Goal: Information Seeking & Learning: Check status

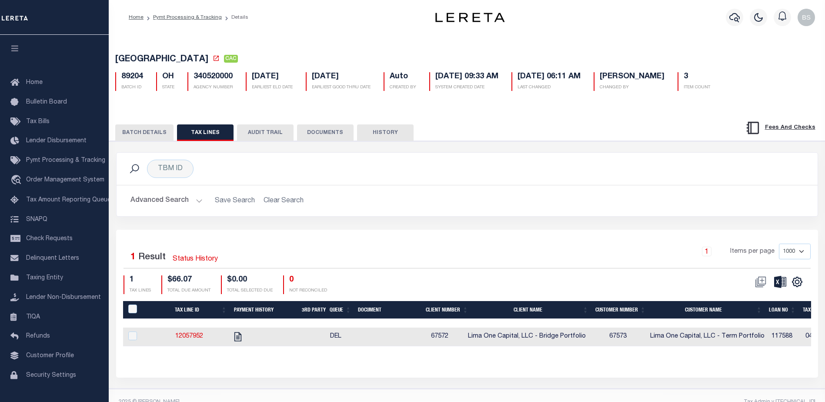
click at [138, 134] on button "BATCH DETAILS" at bounding box center [144, 132] width 58 height 17
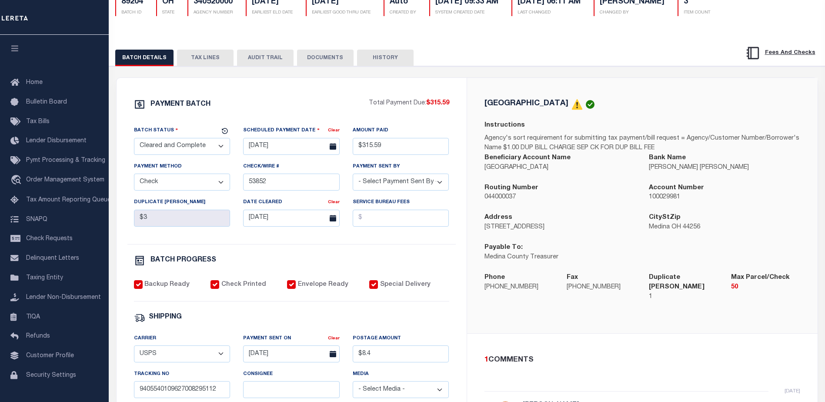
scroll to position [44, 0]
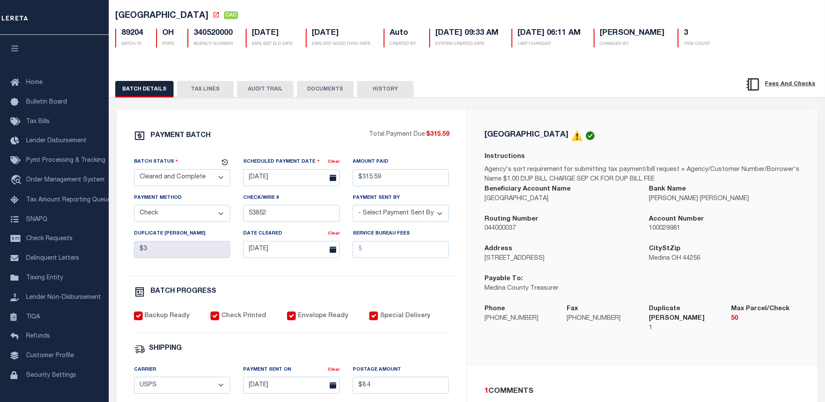
click at [219, 90] on button "TAX LINES" at bounding box center [205, 89] width 57 height 17
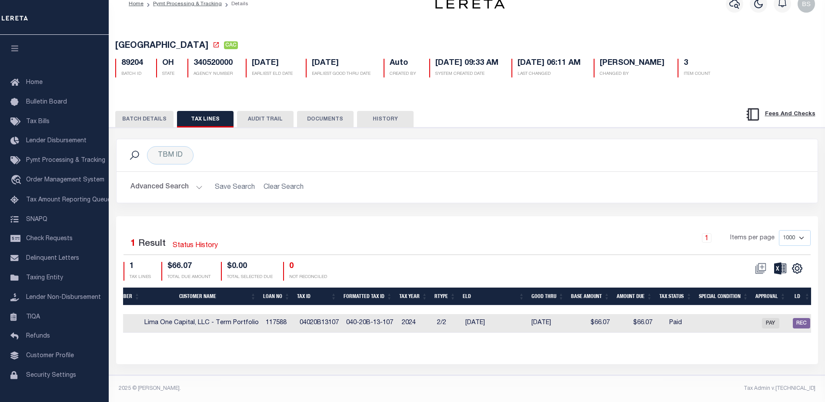
scroll to position [0, 254]
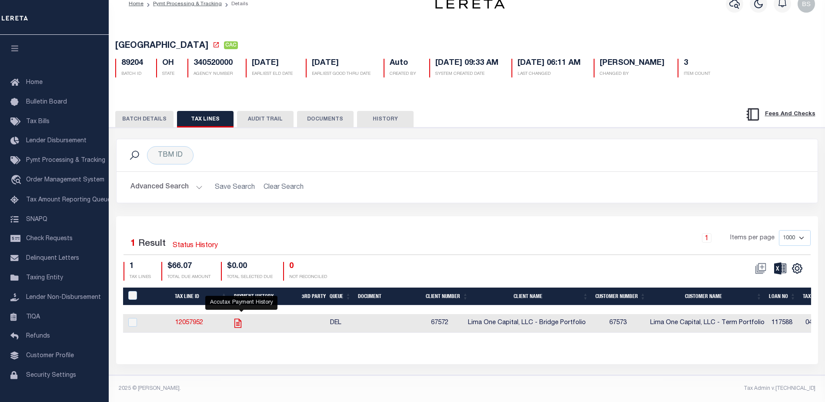
click at [240, 318] on icon "" at bounding box center [237, 323] width 11 height 11
checkbox input "true"
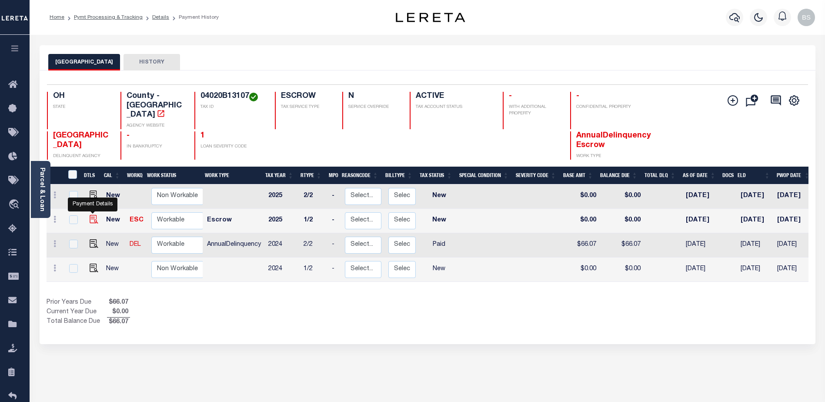
click at [92, 215] on img "" at bounding box center [94, 219] width 9 height 9
checkbox input "true"
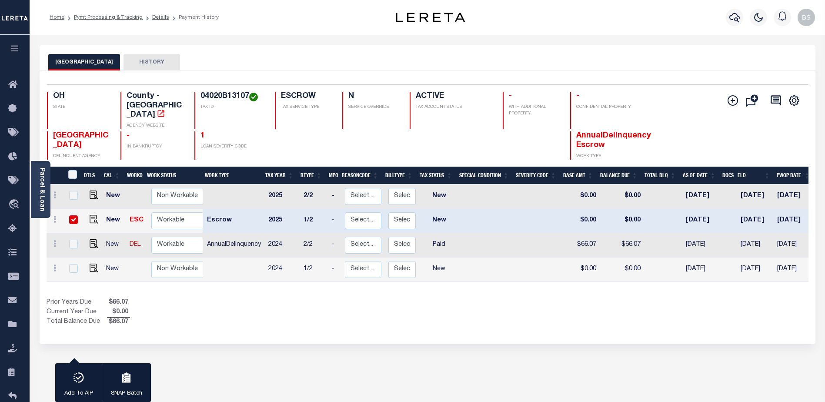
drag, startPoint x: 70, startPoint y: 206, endPoint x: 77, endPoint y: 211, distance: 8.4
click at [73, 215] on input "checkbox" at bounding box center [73, 219] width 9 height 9
checkbox input "false"
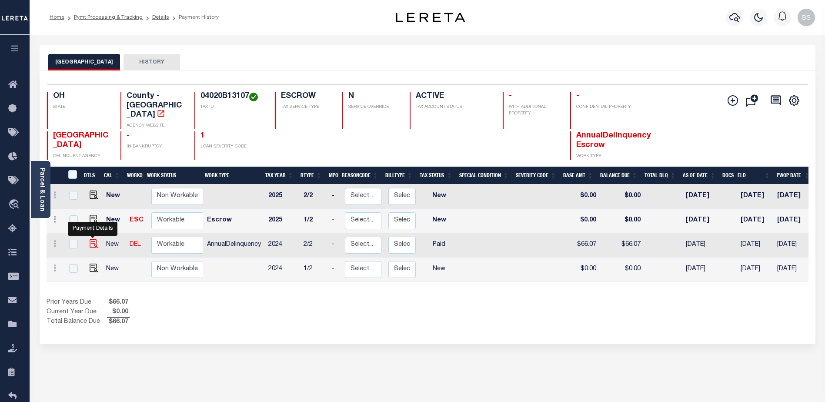
click at [93, 239] on img "" at bounding box center [94, 243] width 9 height 9
checkbox input "true"
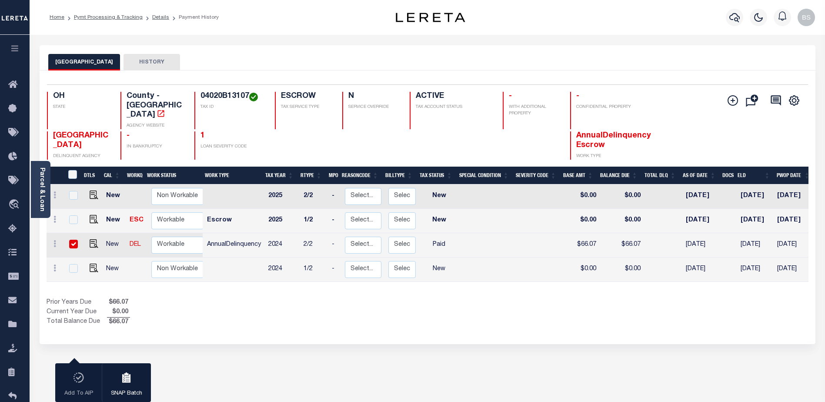
click at [68, 233] on td at bounding box center [73, 245] width 18 height 24
checkbox input "false"
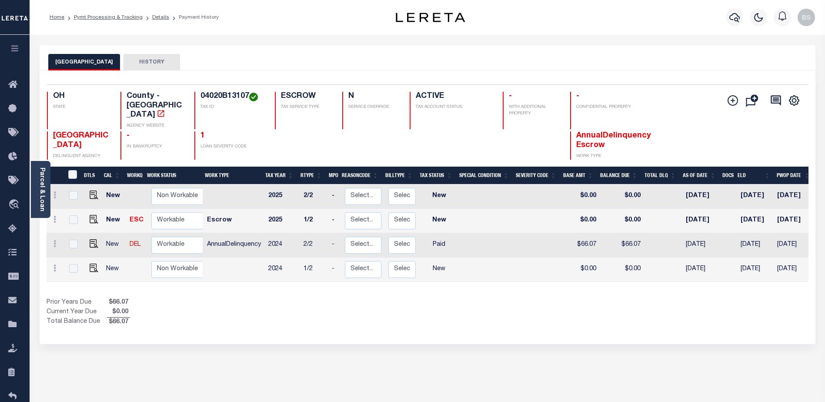
click at [67, 240] on div at bounding box center [72, 245] width 11 height 10
checkbox input "true"
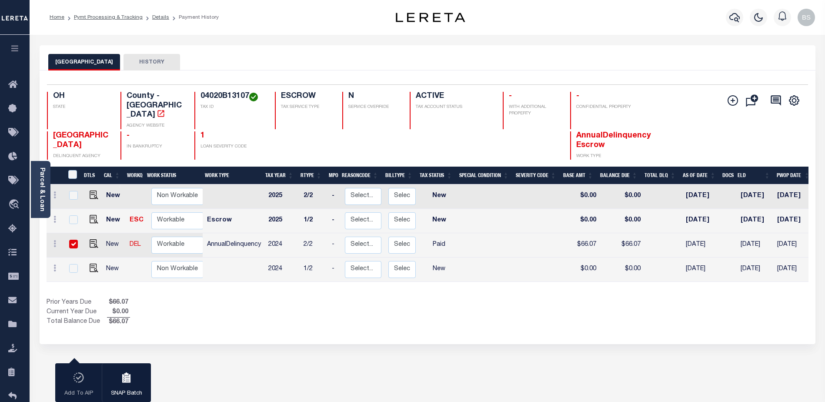
click at [70, 240] on input "checkbox" at bounding box center [73, 244] width 9 height 9
checkbox input "false"
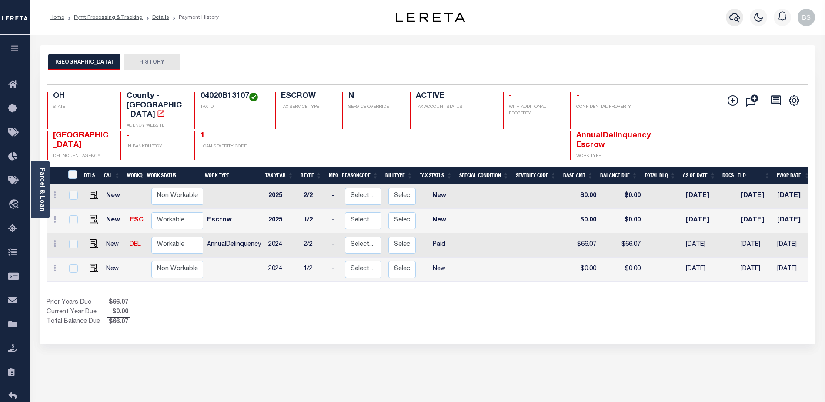
click at [736, 20] on icon "button" at bounding box center [735, 17] width 10 height 10
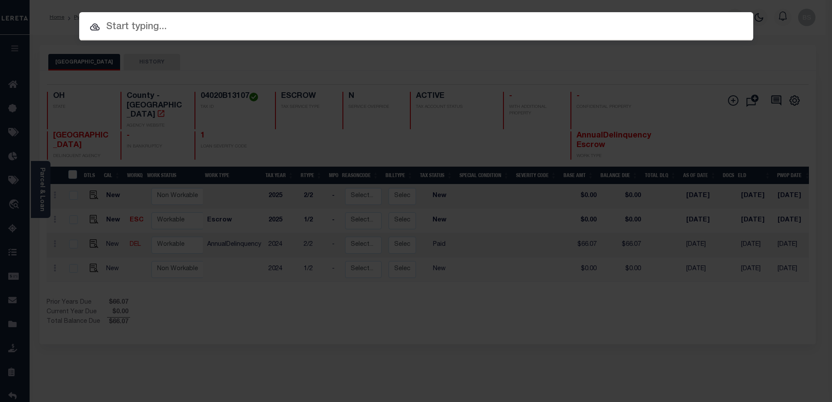
click at [367, 60] on div "Include Loans TBM Customers Borrowers Payments (Lender Non-Disb) Payments (Lend…" at bounding box center [416, 201] width 832 height 402
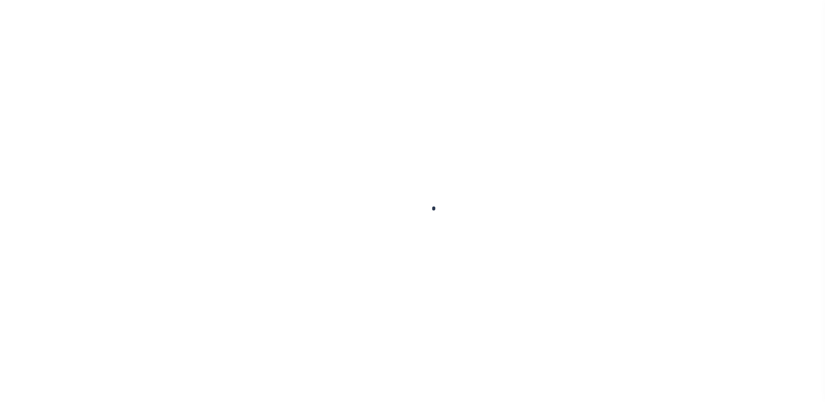
checkbox input "false"
type input "08/02/2025"
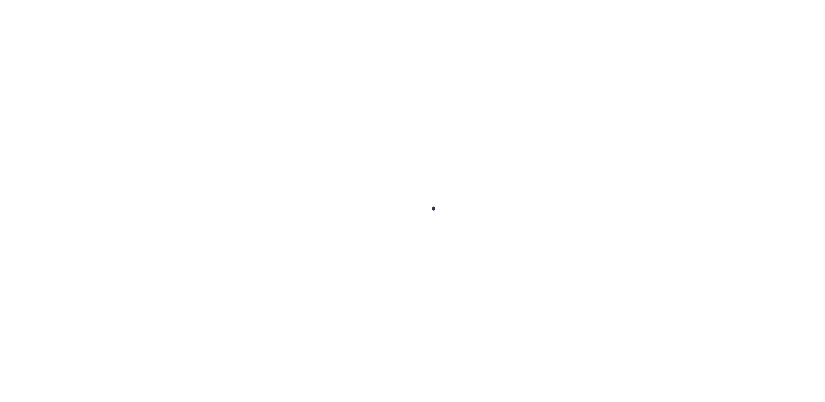
select select "NW2"
select select "PYD"
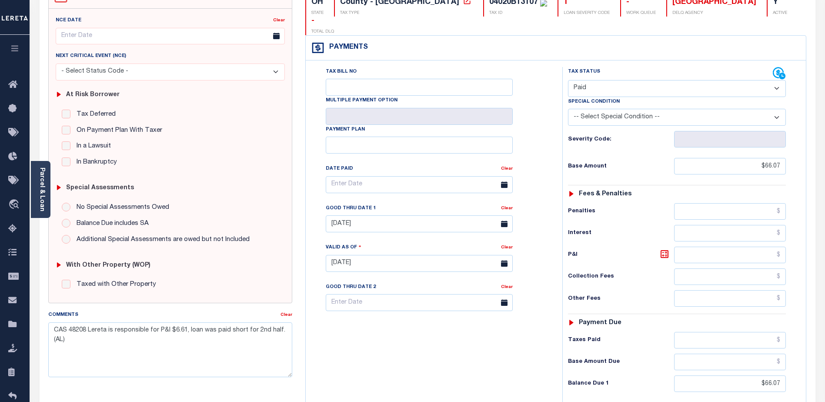
scroll to position [87, 0]
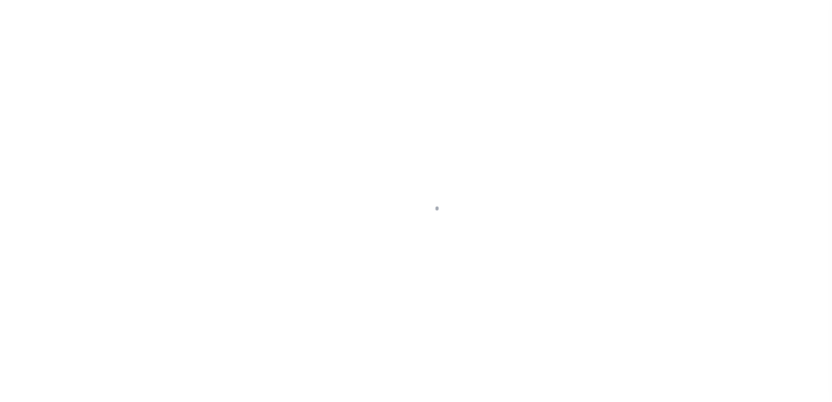
select select
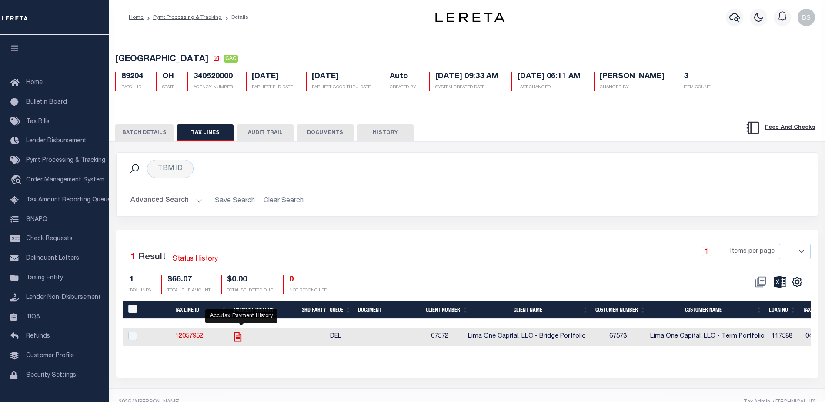
click at [238, 340] on icon "" at bounding box center [237, 336] width 11 height 11
checkbox input "true"
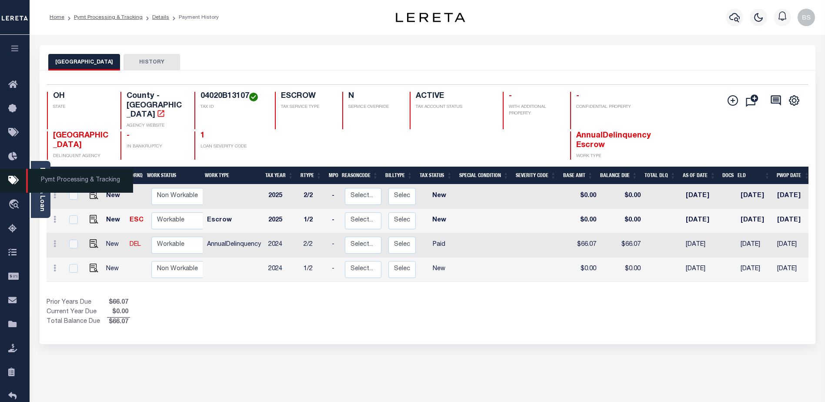
click at [40, 176] on span "Pymt Processing & Tracking" at bounding box center [79, 181] width 107 height 24
click at [40, 168] on link "Parcel & Loan" at bounding box center [42, 189] width 6 height 44
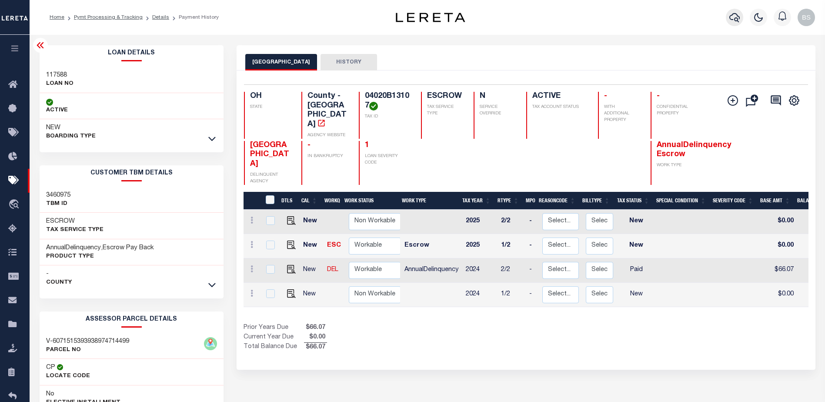
click at [740, 20] on icon "button" at bounding box center [735, 17] width 10 height 10
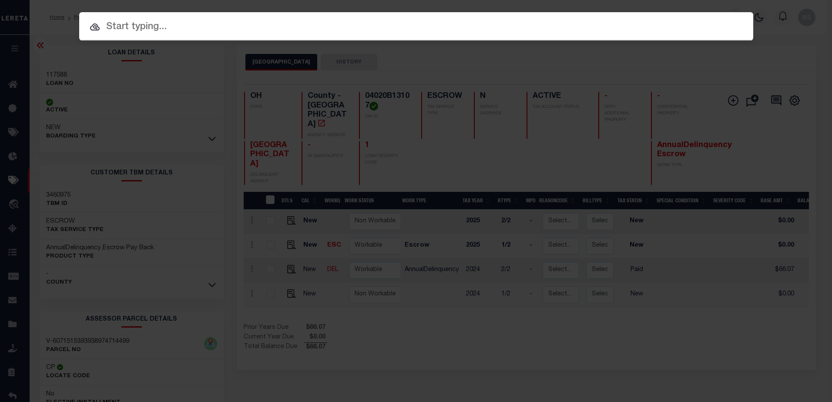
click at [144, 33] on input "text" at bounding box center [416, 27] width 674 height 15
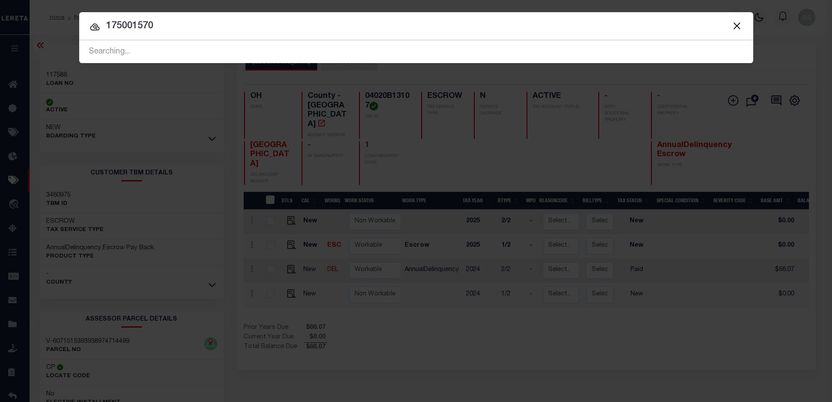
type input "175001570"
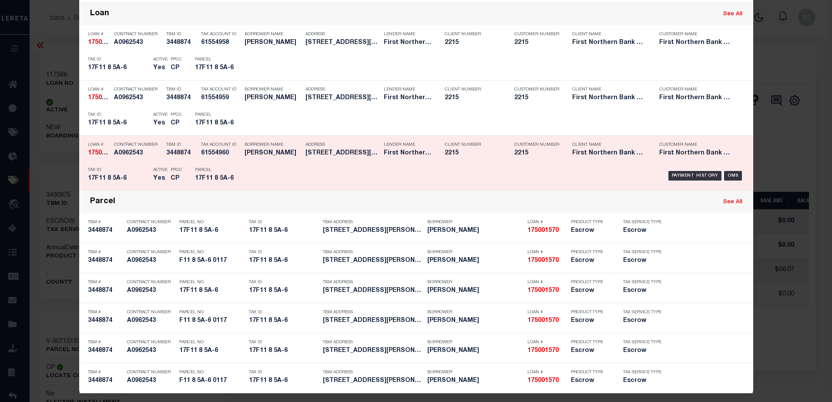
scroll to position [121, 0]
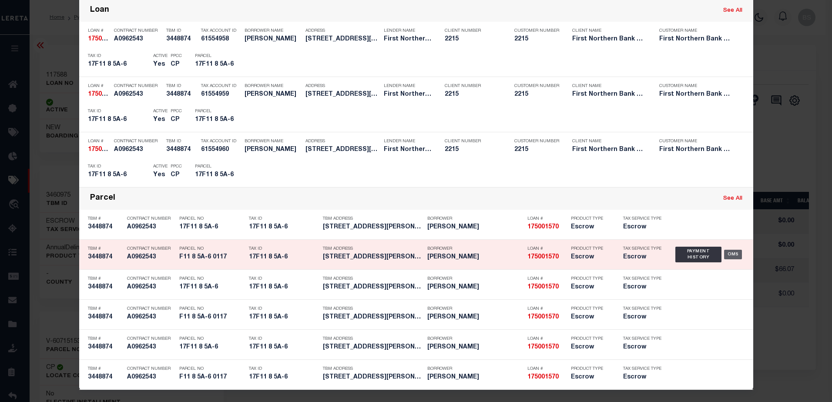
click at [725, 253] on div "OMS" at bounding box center [733, 255] width 18 height 10
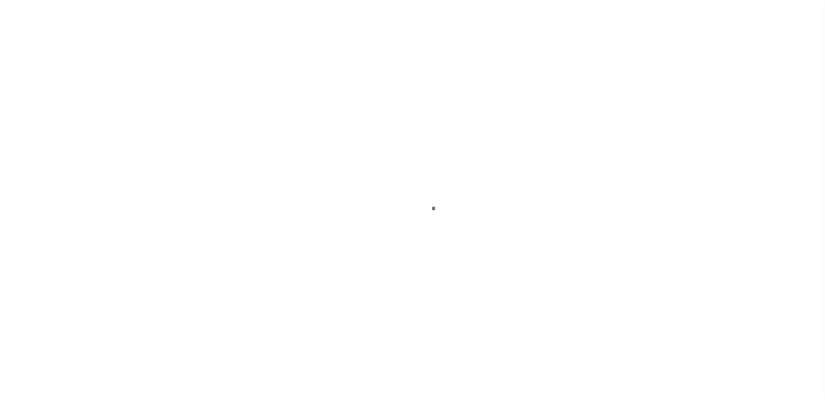
select select "10"
select select "Escrow"
type input "[STREET_ADDRESS][PERSON_NAME]"
type input "F11 8 5A-6 0117"
select select
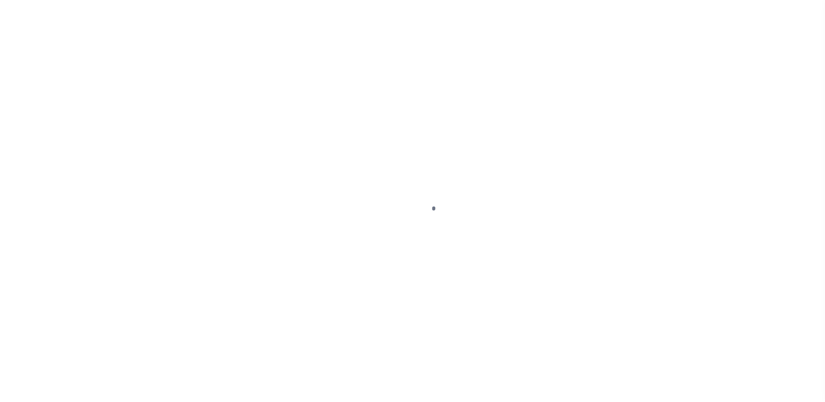
type input "[GEOGRAPHIC_DATA] PA 18013-3910"
type input "PA"
select select
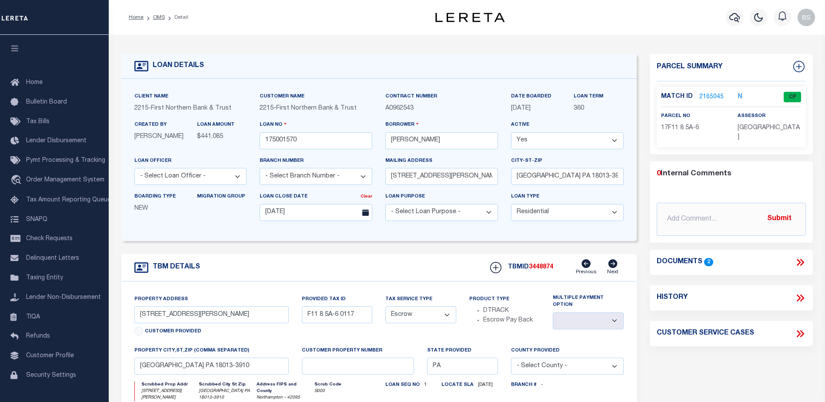
click at [714, 94] on link "2165045" at bounding box center [712, 97] width 24 height 9
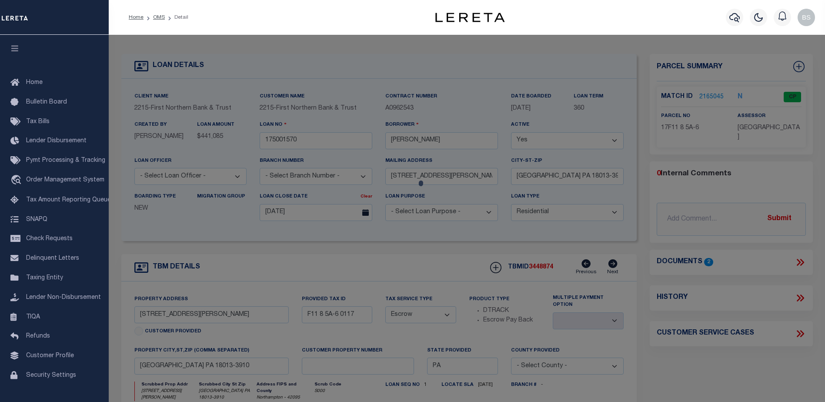
checkbox input "false"
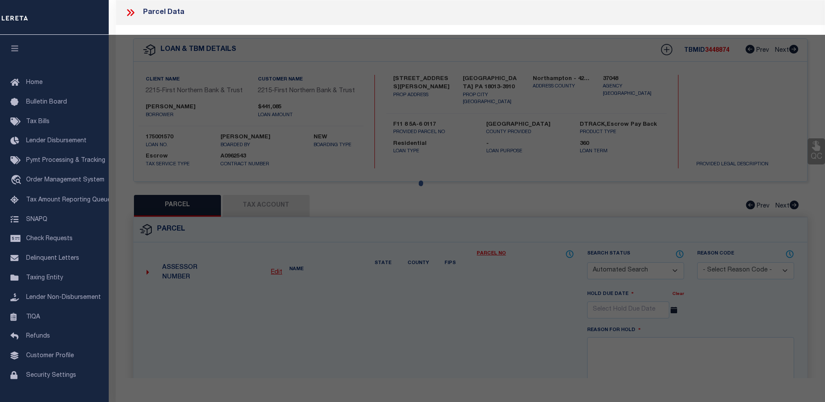
select select "CP"
type input "MACHCZYNSKI,ARMAND L"
select select "ATL"
select select "ADD"
type input "10296 GRAVEL HILL RD"
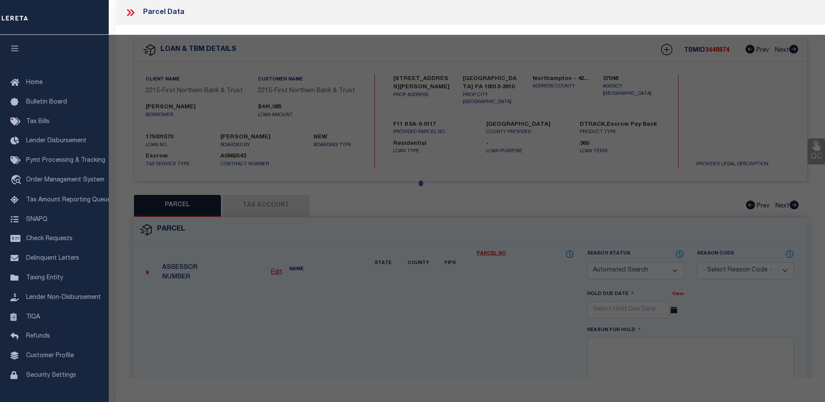
checkbox input "false"
type input "BANGOR, PA 18013"
type textarea "DIST:17 CITY/[GEOGRAPHIC_DATA]/TWP:[GEOGRAPHIC_DATA]"
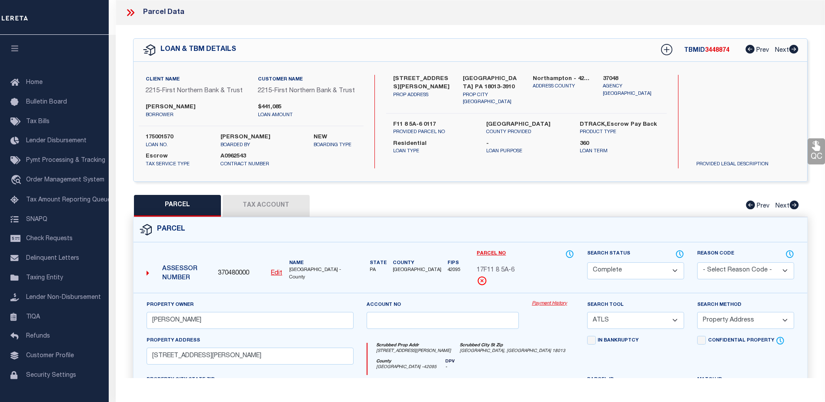
click at [549, 304] on link "Payment History" at bounding box center [553, 303] width 42 height 7
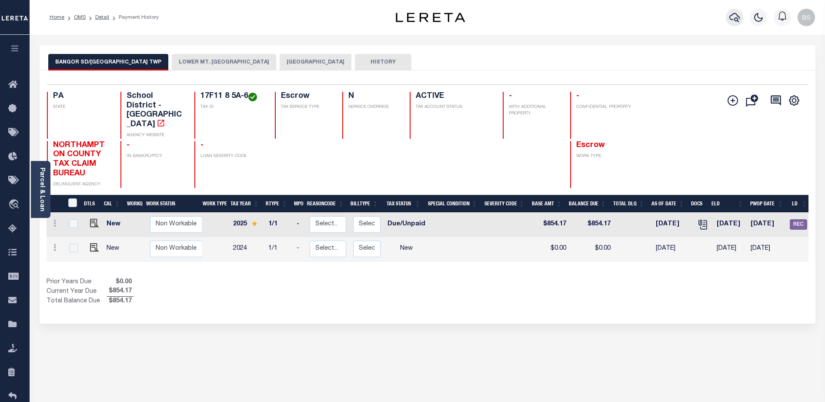
click at [732, 18] on icon "button" at bounding box center [735, 17] width 10 height 10
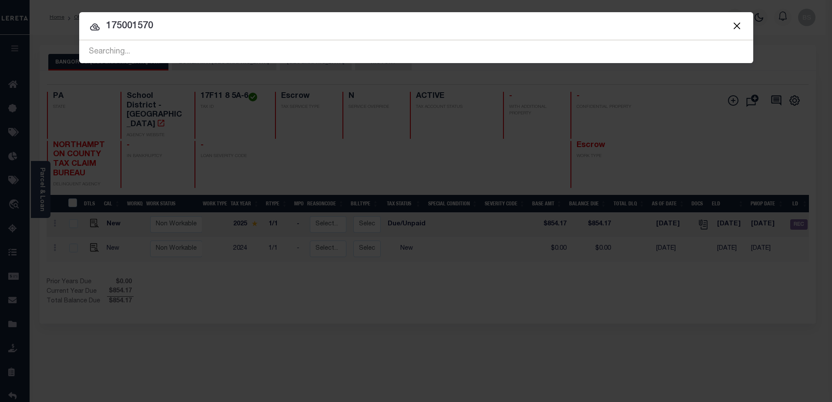
type input "175001570"
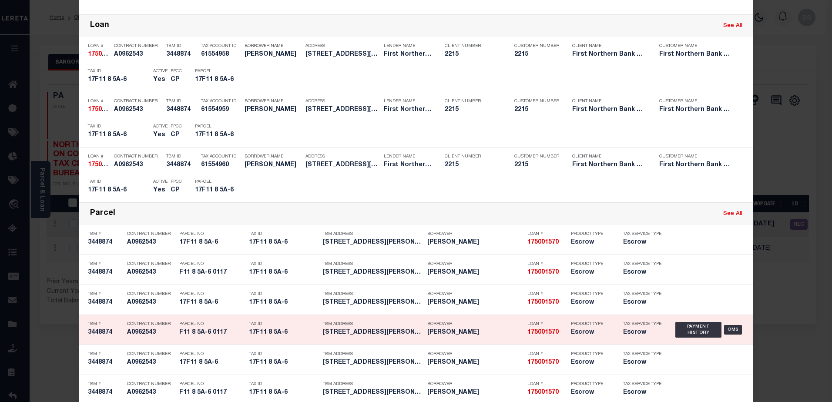
scroll to position [121, 0]
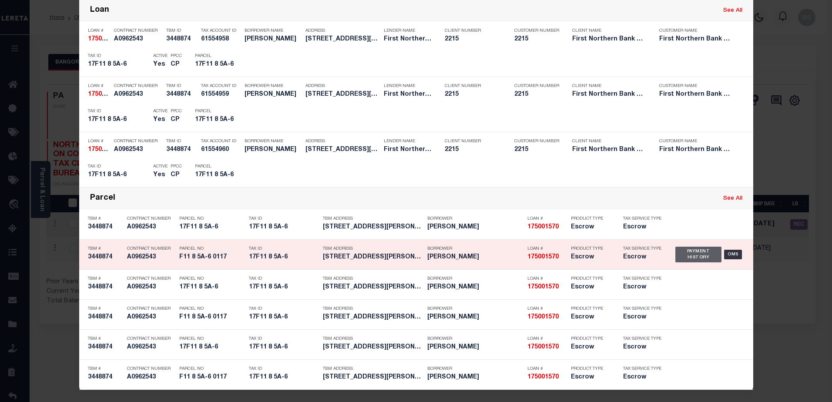
click at [697, 255] on div "Payment History" at bounding box center [698, 255] width 47 height 16
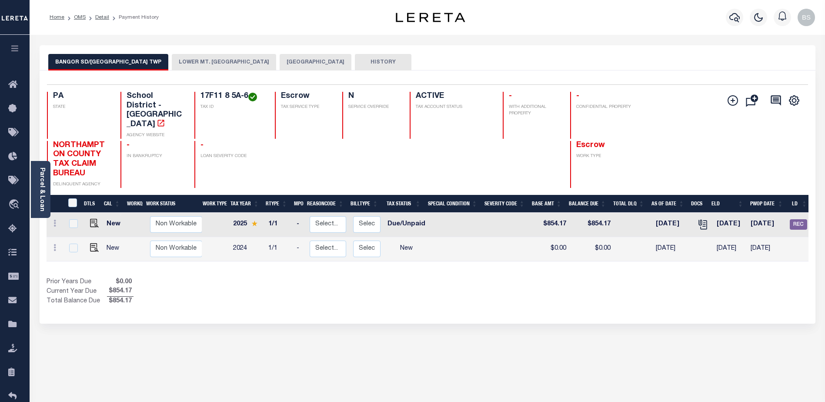
click at [235, 63] on button "LOWER MT. BETHEL TOWNSHIP" at bounding box center [224, 62] width 104 height 17
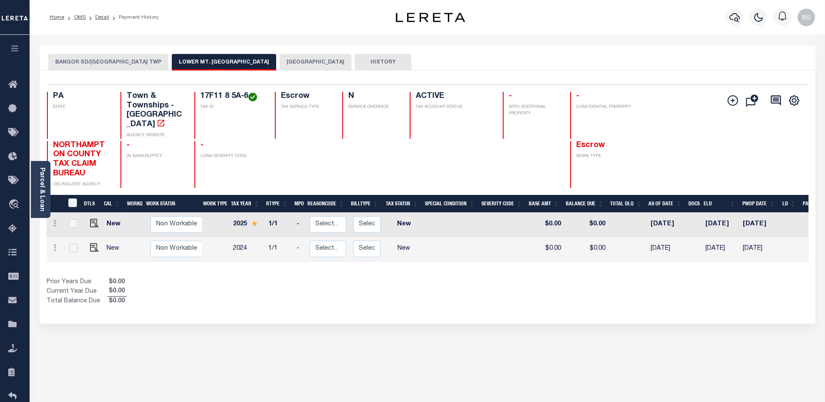
click at [304, 64] on button "NORTHAMPTON COUNTY" at bounding box center [316, 62] width 72 height 17
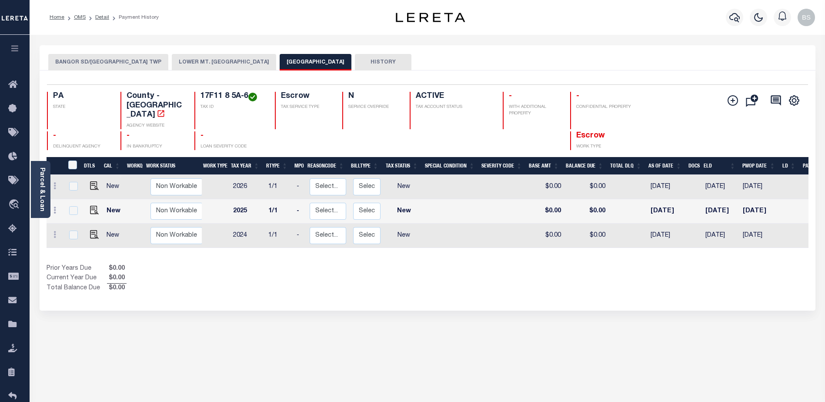
click at [372, 60] on button "HISTORY" at bounding box center [383, 62] width 57 height 17
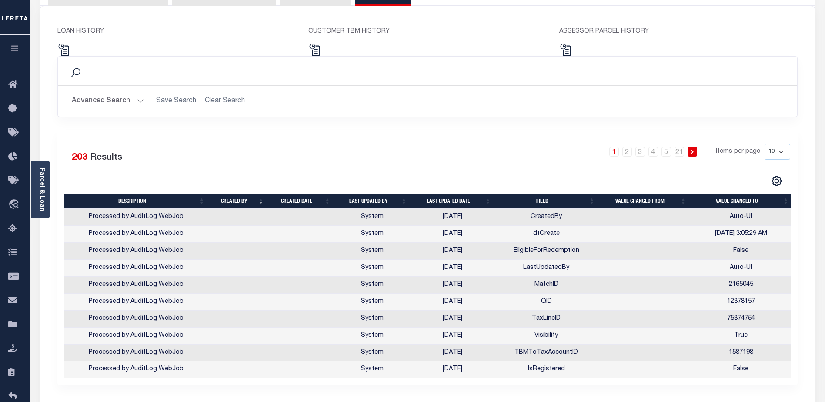
scroll to position [136, 0]
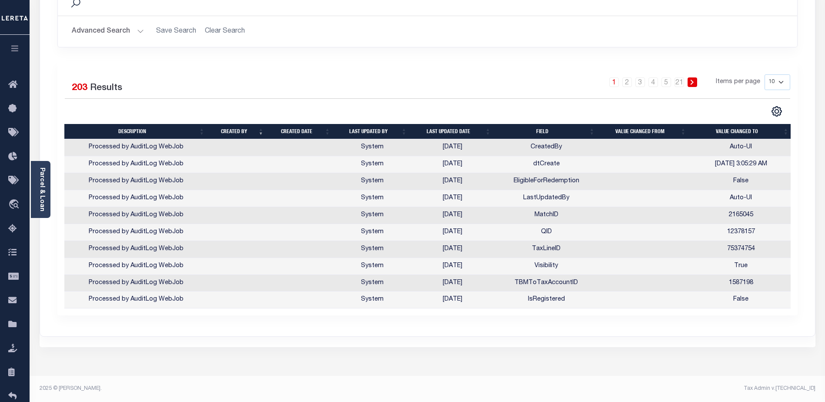
click at [780, 81] on select "10 25 50 100" at bounding box center [778, 82] width 26 height 16
select select "100"
click at [765, 74] on select "10 25 50 100" at bounding box center [778, 82] width 26 height 16
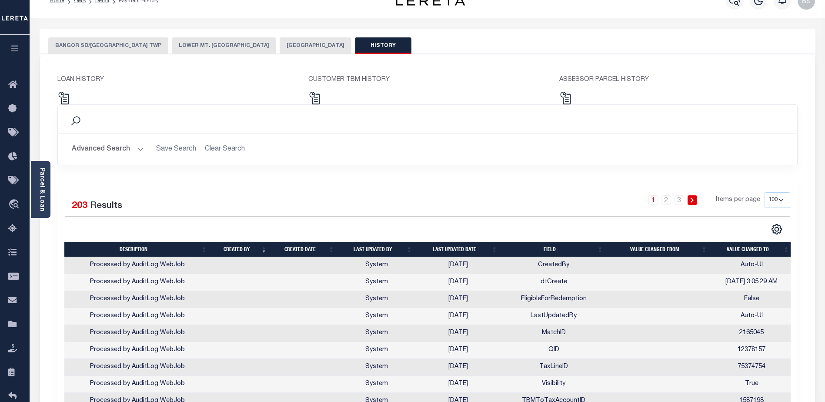
scroll to position [0, 0]
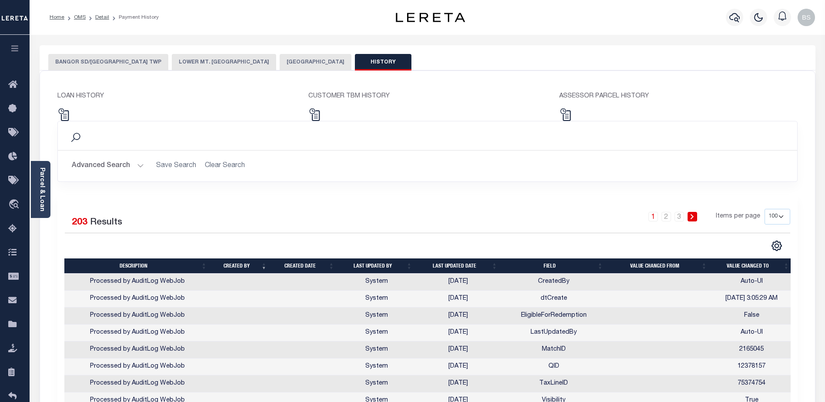
click at [121, 65] on button "BANGOR SD/LOWER MT BETHEL TWP" at bounding box center [108, 62] width 120 height 17
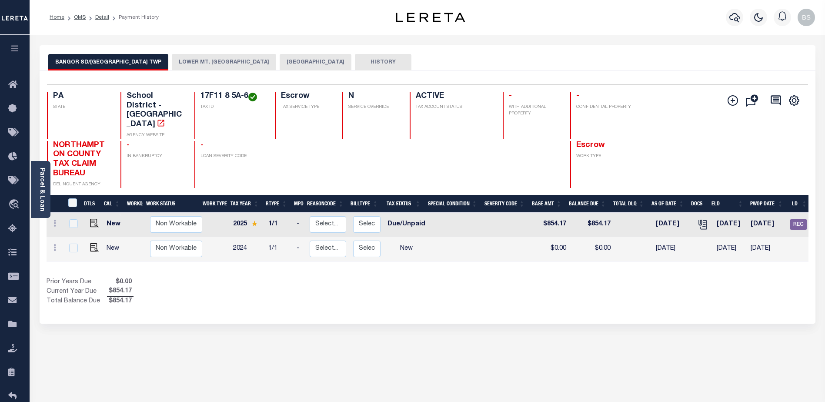
click at [39, 164] on div "Parcel & Loan" at bounding box center [41, 189] width 20 height 57
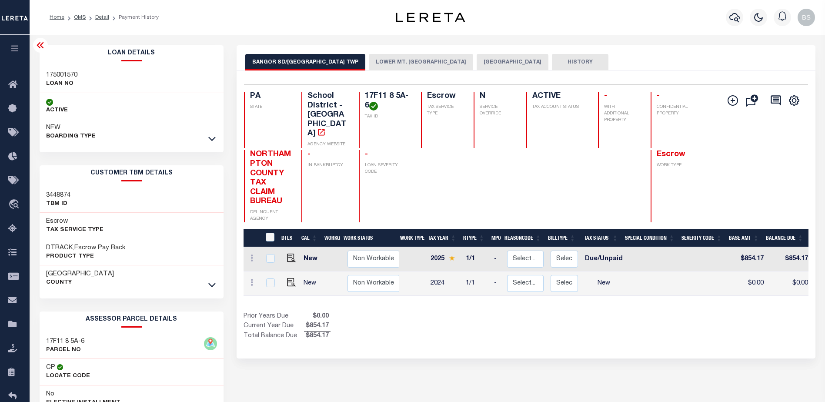
click at [44, 48] on icon at bounding box center [40, 45] width 10 height 10
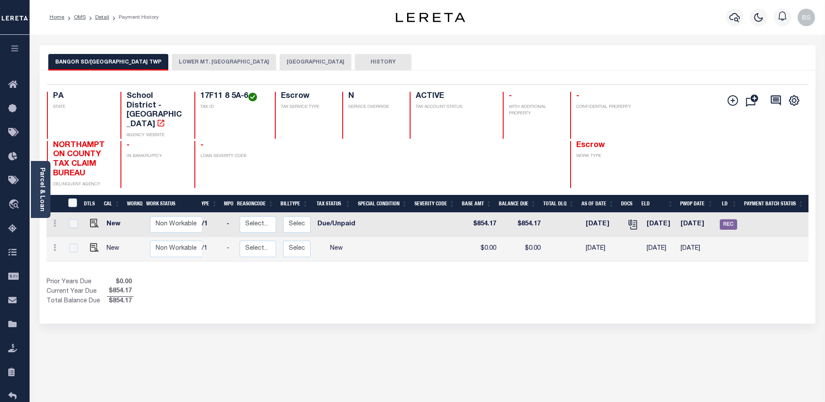
scroll to position [0, 95]
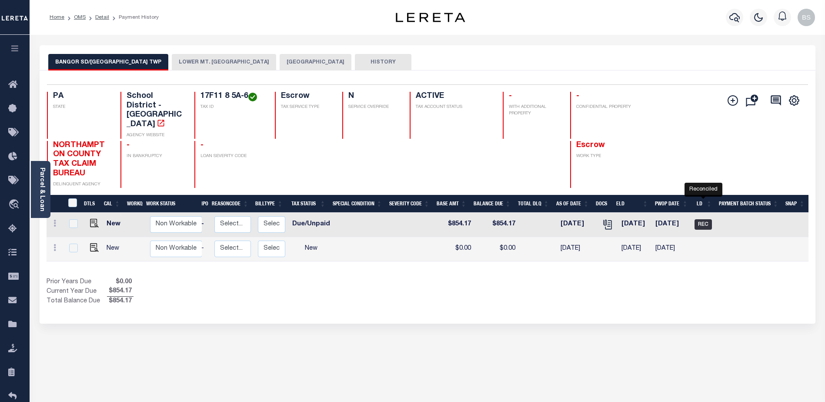
click at [702, 219] on span "REC" at bounding box center [703, 224] width 17 height 10
checkbox input "true"
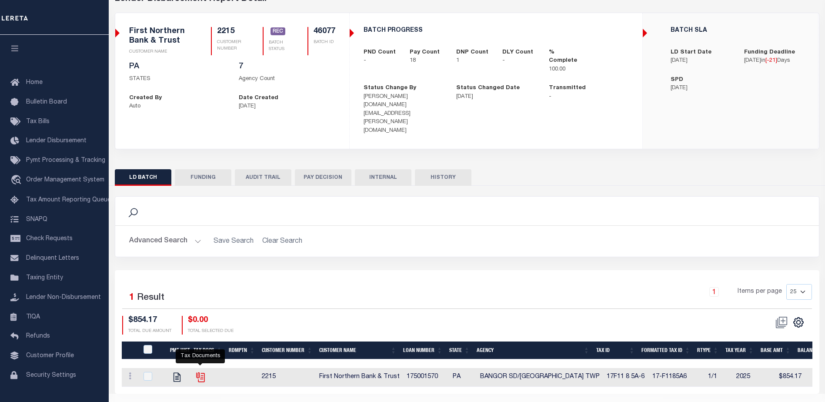
click at [199, 372] on icon "" at bounding box center [200, 377] width 11 height 11
checkbox input "true"
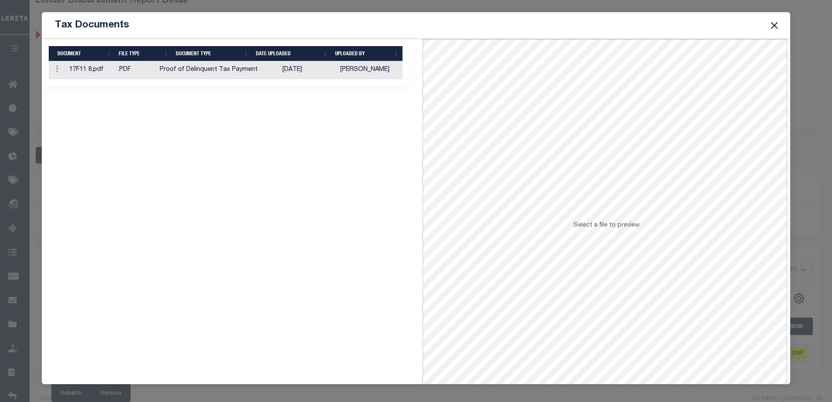
click at [337, 74] on td "SreeVenkat Chandrashekar" at bounding box center [370, 70] width 66 height 18
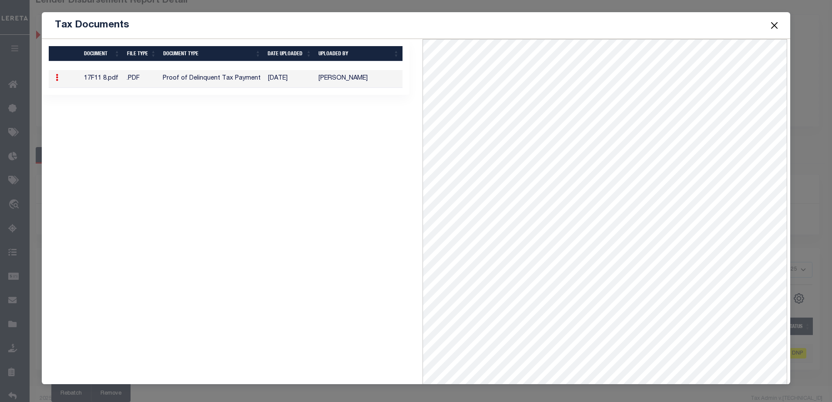
click at [773, 28] on button "Close" at bounding box center [773, 25] width 11 height 11
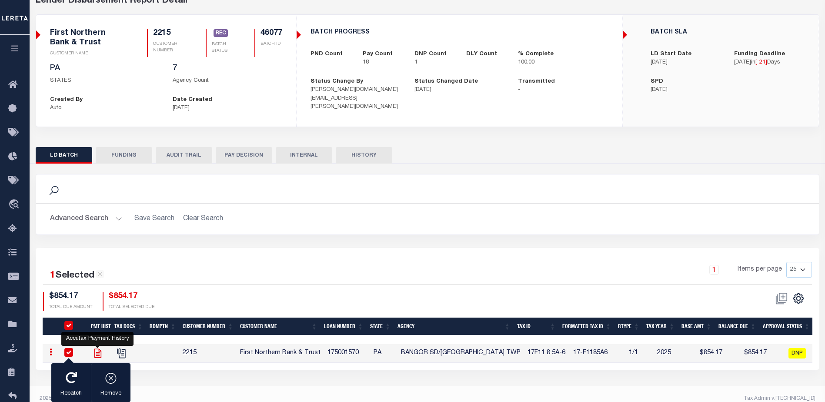
click at [99, 355] on icon "" at bounding box center [97, 353] width 11 height 11
checkbox input "false"
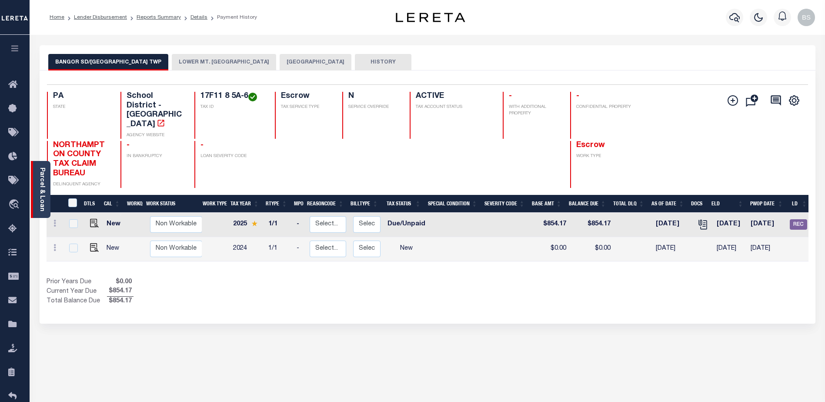
click at [46, 166] on div "Parcel & Loan" at bounding box center [41, 189] width 20 height 57
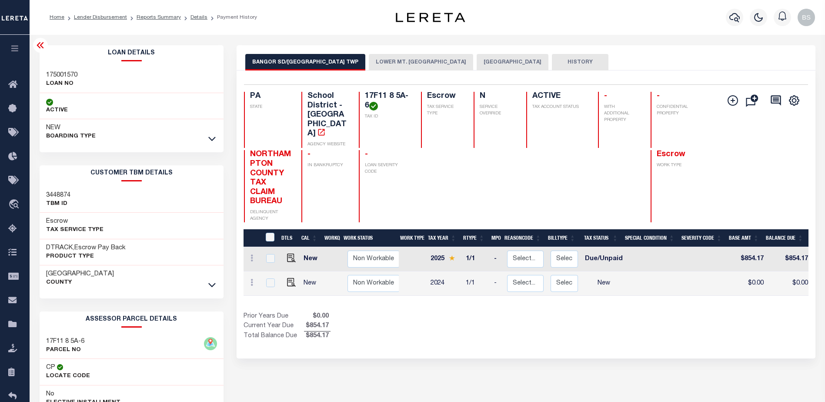
click at [40, 39] on div at bounding box center [40, 45] width 15 height 15
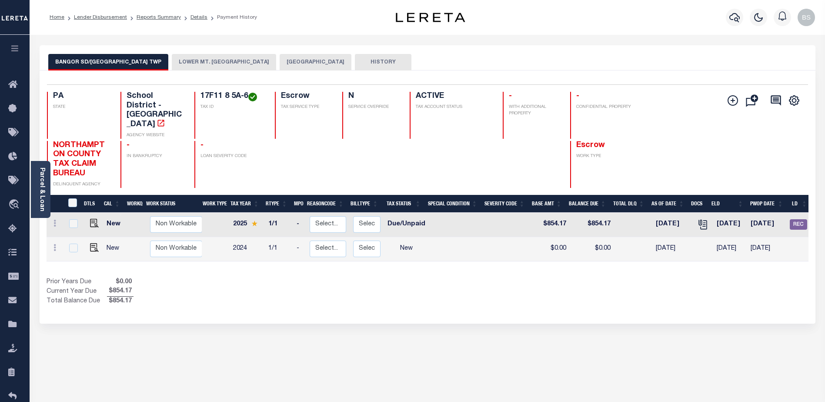
click at [207, 292] on div "Selected 2 Results 1 Items per page 25 50 100 PA STATE TAX ID N" at bounding box center [428, 196] width 776 height 253
click at [46, 176] on div "Parcel & Loan" at bounding box center [41, 189] width 20 height 57
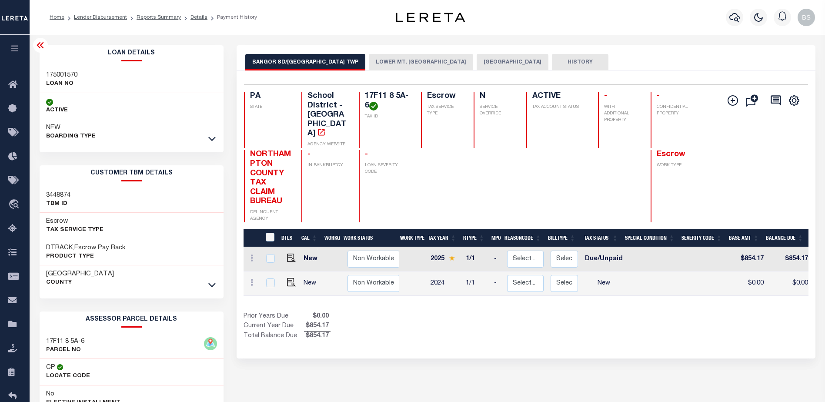
click at [208, 284] on link at bounding box center [212, 284] width 10 height 6
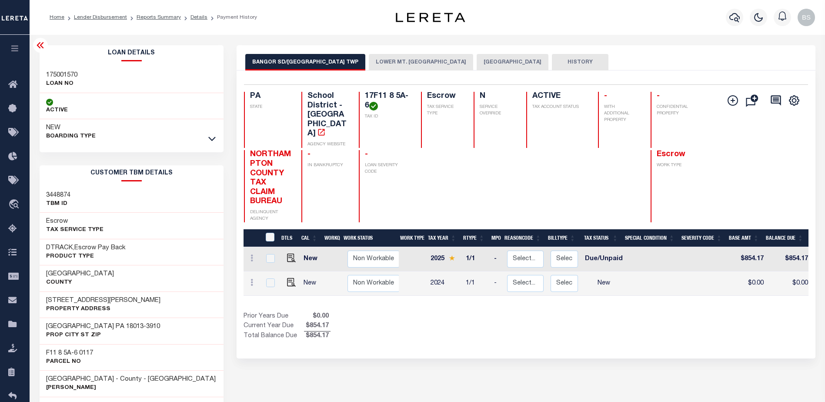
click at [41, 45] on icon at bounding box center [40, 45] width 7 height 6
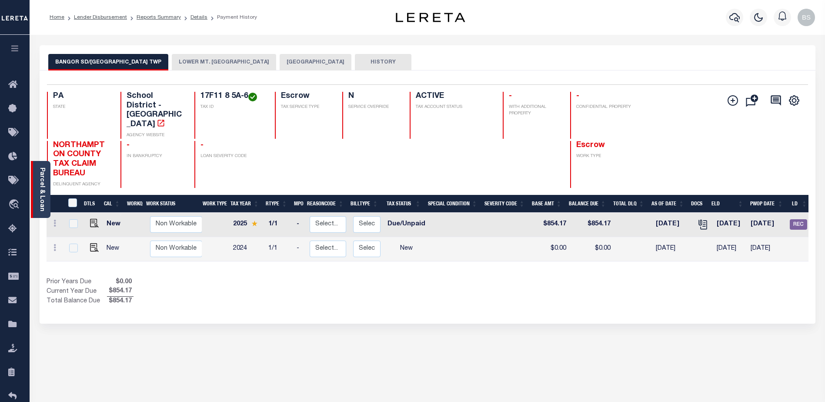
click at [39, 173] on link "Parcel & Loan" at bounding box center [42, 189] width 6 height 44
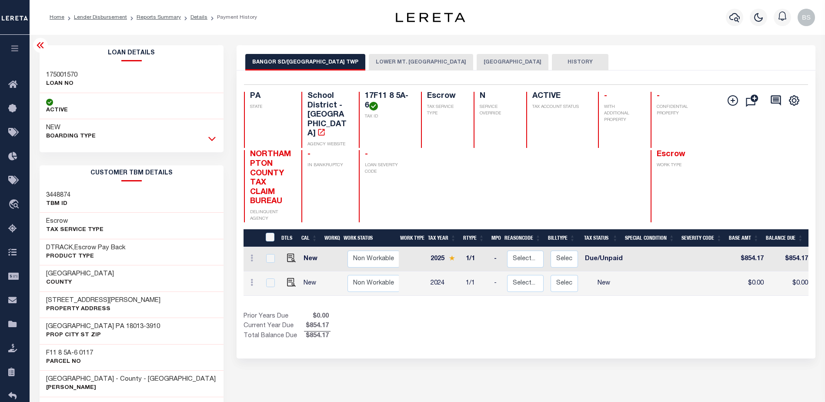
click at [209, 141] on icon at bounding box center [211, 138] width 7 height 9
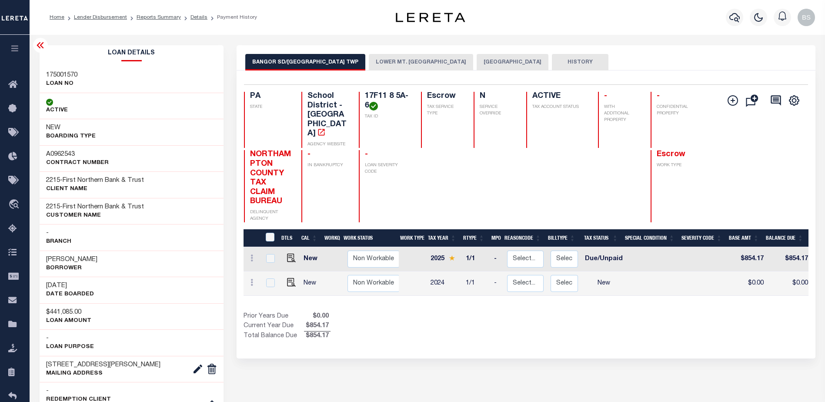
click at [40, 46] on icon at bounding box center [40, 45] width 7 height 6
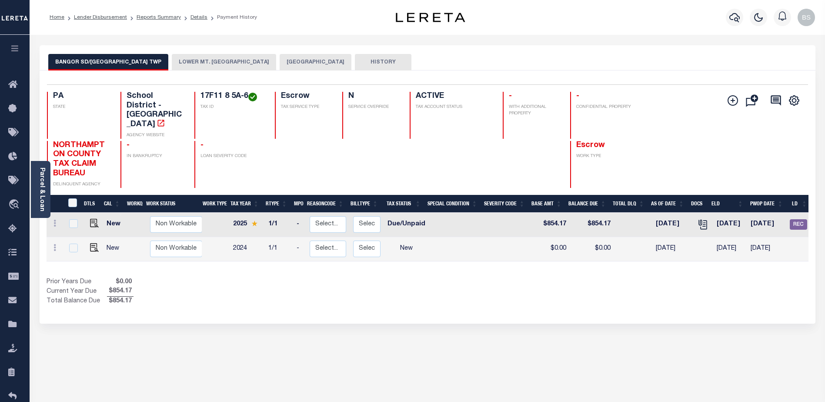
click at [286, 141] on div at bounding box center [303, 164] width 57 height 47
click at [40, 167] on div "Parcel & Loan" at bounding box center [41, 189] width 20 height 57
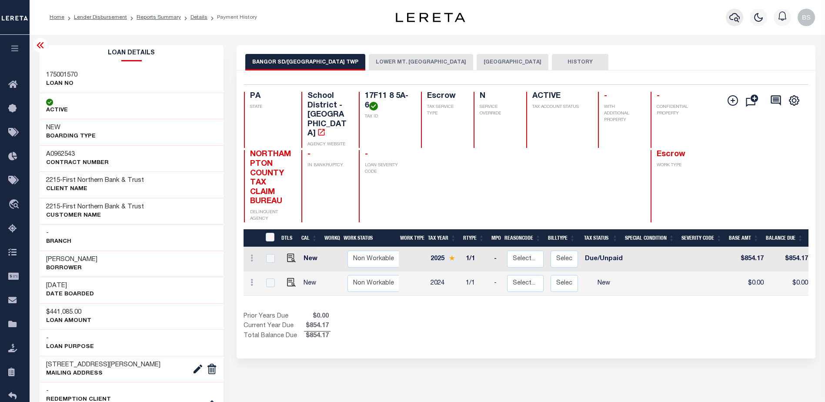
click at [738, 17] on icon "button" at bounding box center [735, 17] width 10 height 9
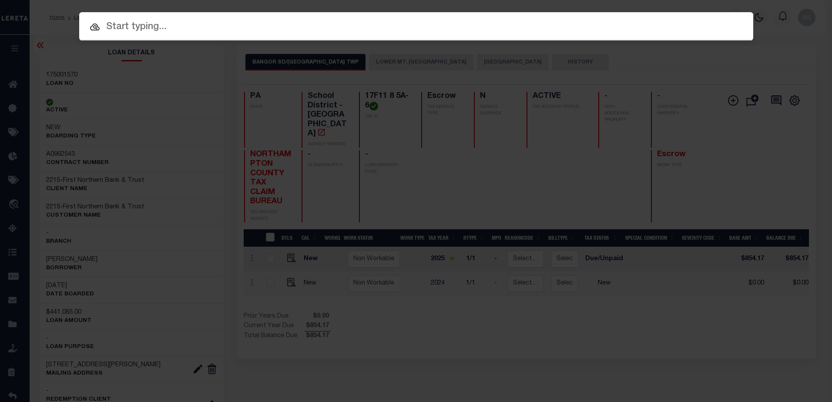
click at [144, 25] on input "text" at bounding box center [416, 27] width 674 height 15
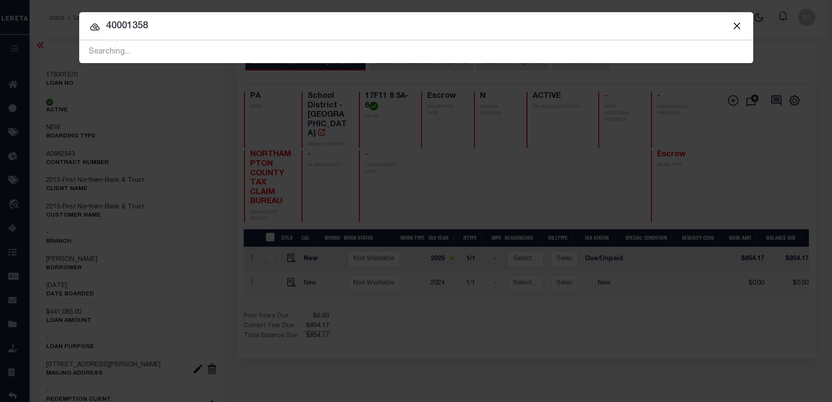
type input "40001358"
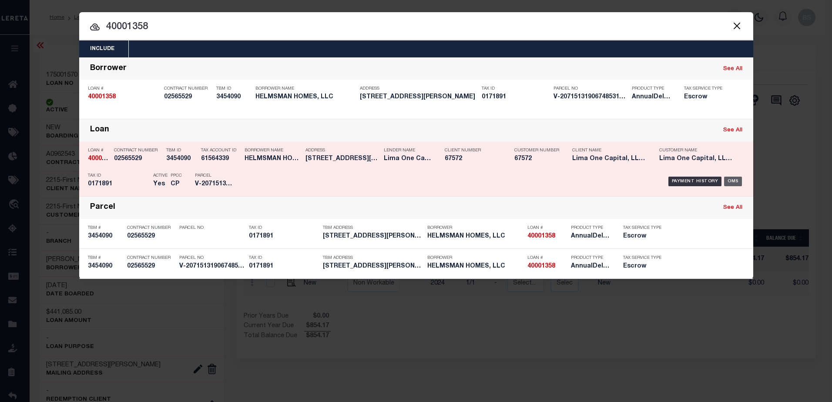
click at [733, 184] on div "OMS" at bounding box center [733, 182] width 18 height 10
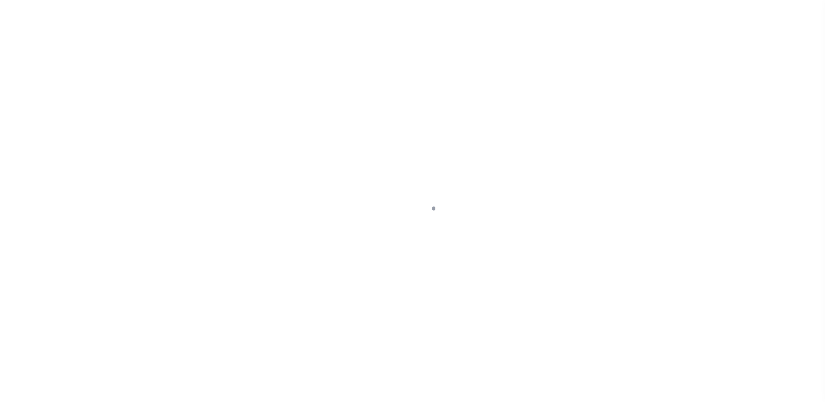
select select "Escrow"
type input "[STREET_ADDRESS][PERSON_NAME]"
radio input "true"
select select
type input "[GEOGRAPHIC_DATA] 27260"
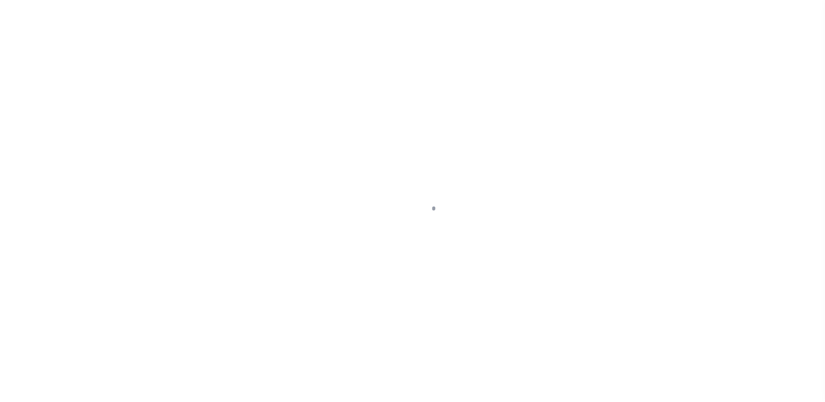
type input "40001358-1"
type textarea "NO COLLECTOR INFO PROVIDED BY THE CLIENT."
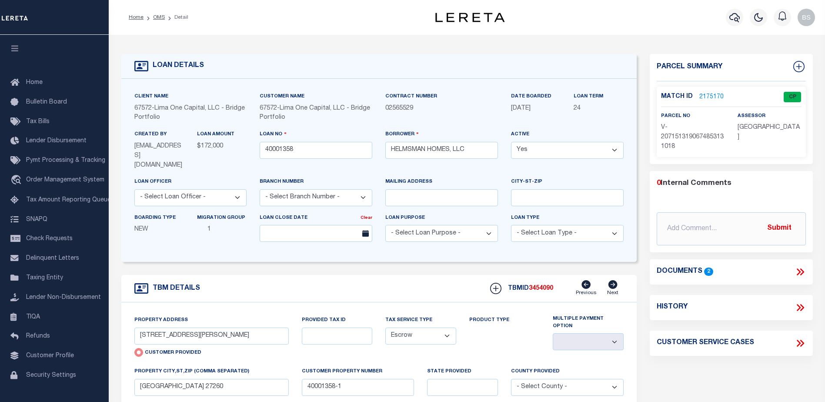
click at [716, 95] on link "2175170" at bounding box center [712, 97] width 24 height 9
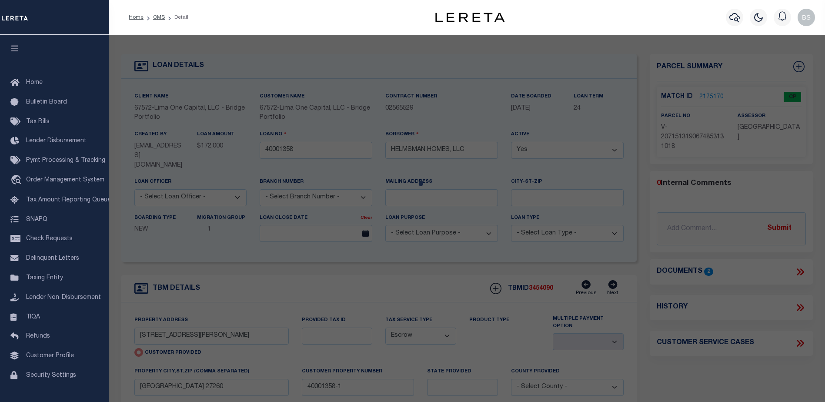
checkbox input "false"
select select "CP"
type input "429 TATE ST"
checkbox input "false"
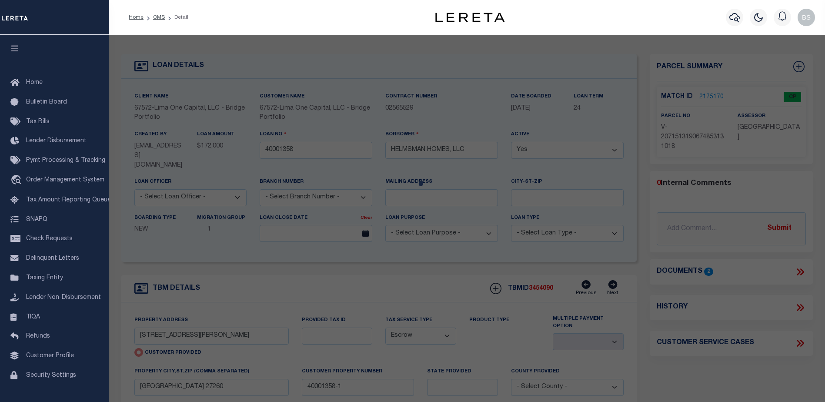
type input "HIGH POINT NC 27260"
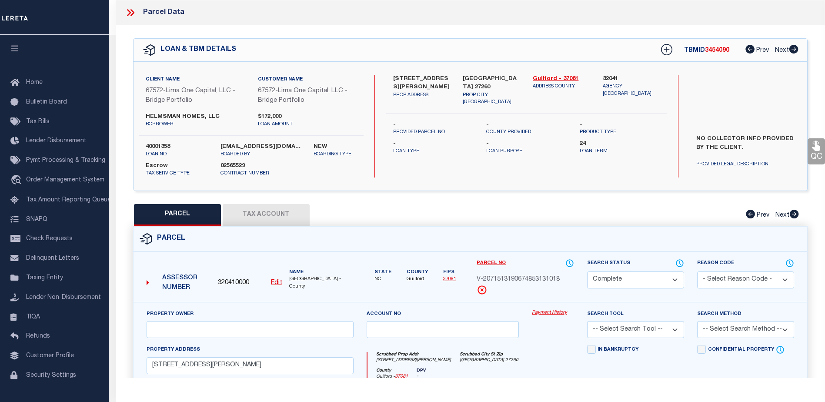
click at [543, 311] on link "Payment History" at bounding box center [553, 312] width 42 height 7
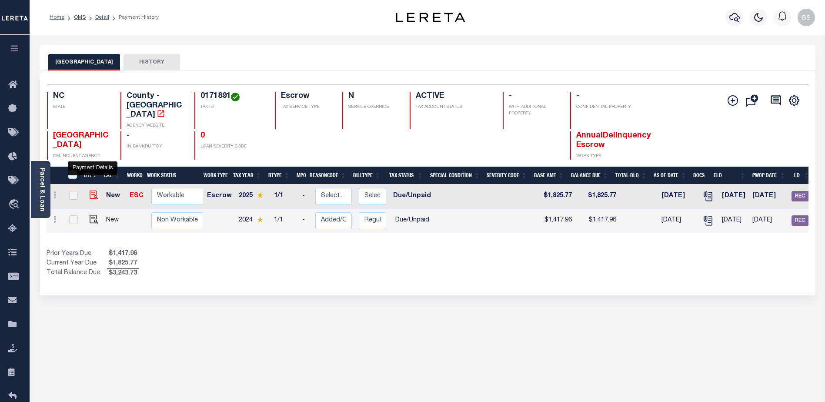
click at [91, 191] on img "" at bounding box center [94, 195] width 9 height 9
checkbox input "true"
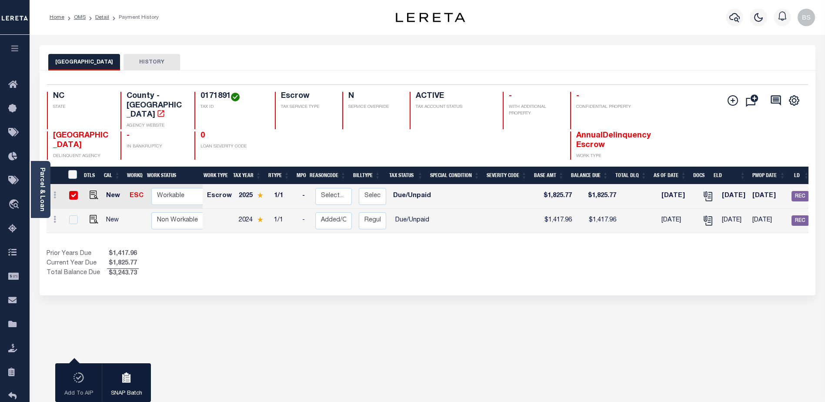
click at [71, 191] on input "checkbox" at bounding box center [73, 195] width 9 height 9
checkbox input "false"
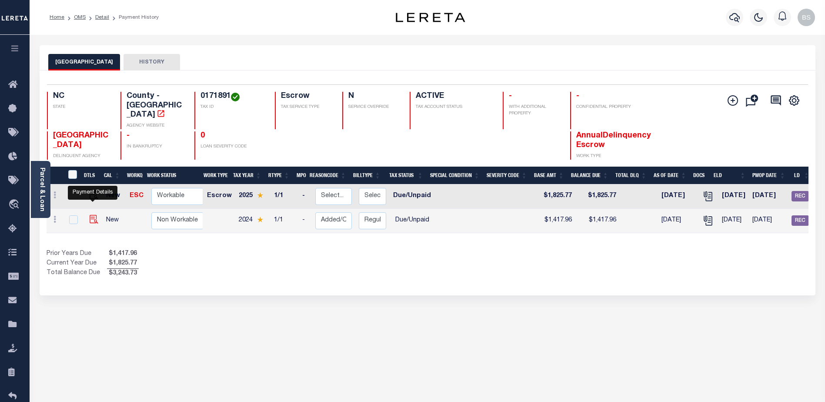
click at [94, 215] on img "" at bounding box center [94, 219] width 9 height 9
checkbox input "true"
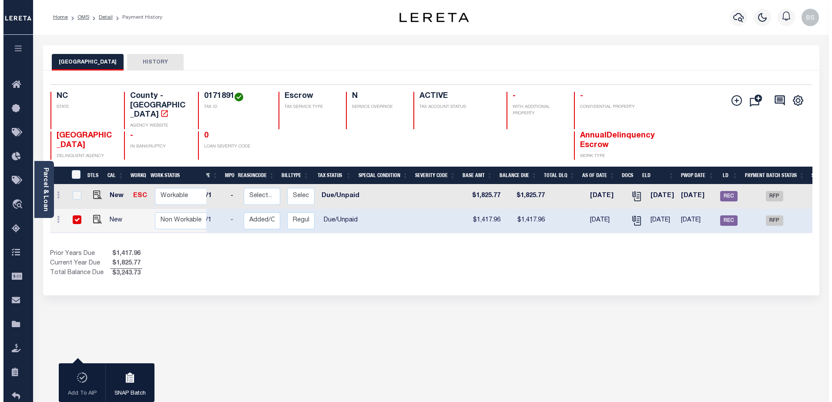
scroll to position [0, 76]
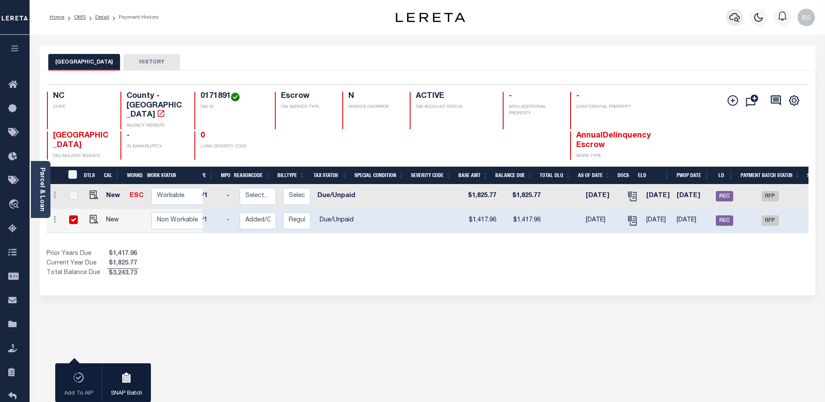
click at [730, 20] on icon "button" at bounding box center [735, 17] width 10 height 10
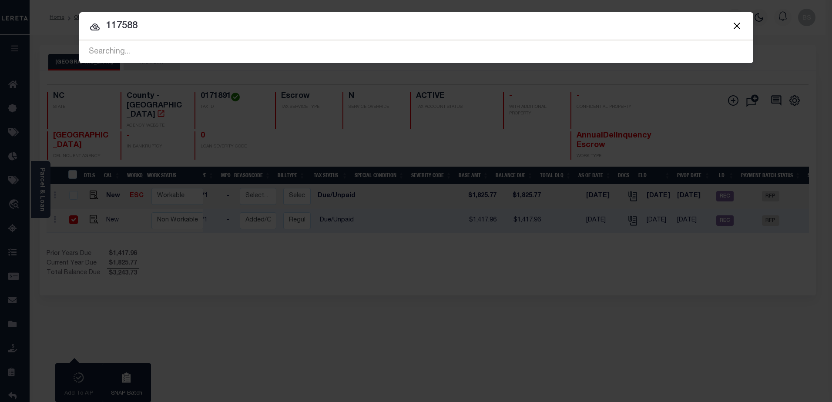
type input "117588"
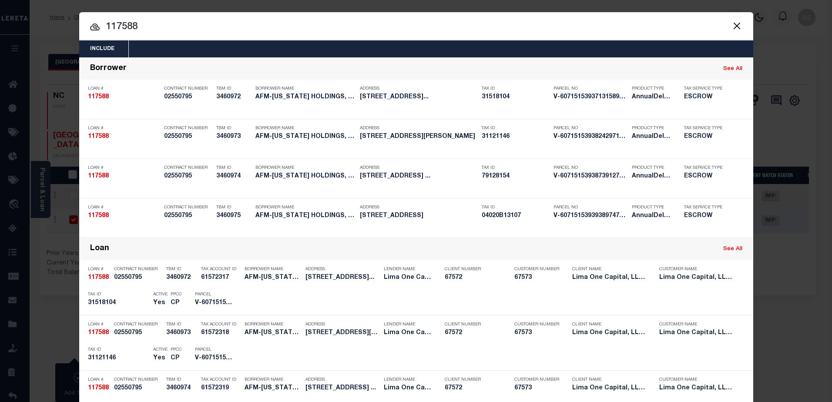
click at [153, 32] on input "117588" at bounding box center [416, 27] width 674 height 15
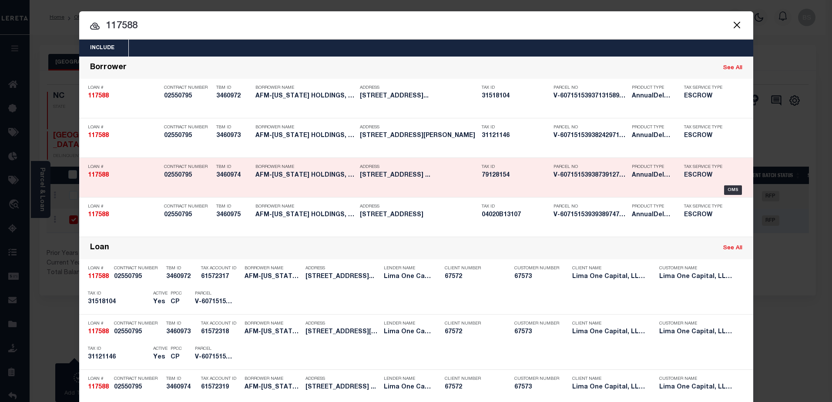
scroll to position [0, 0]
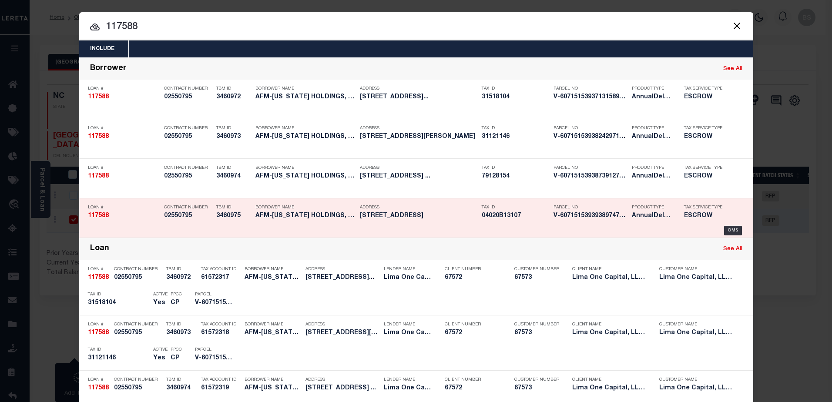
click at [728, 225] on div "Tax Service Type ESCROW" at bounding box center [705, 213] width 57 height 25
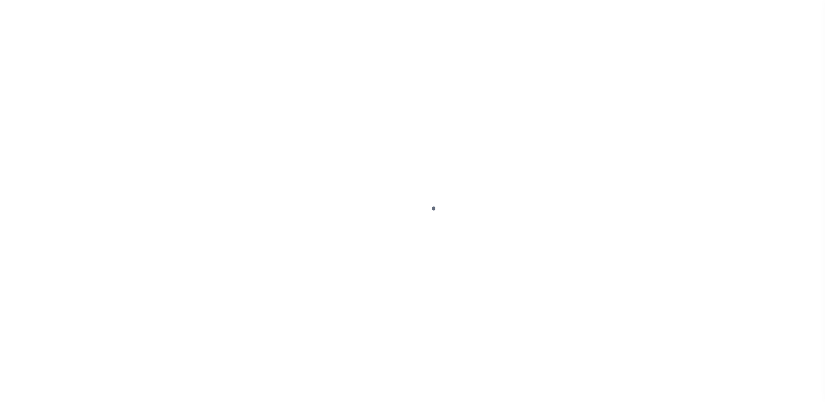
select select "DUE"
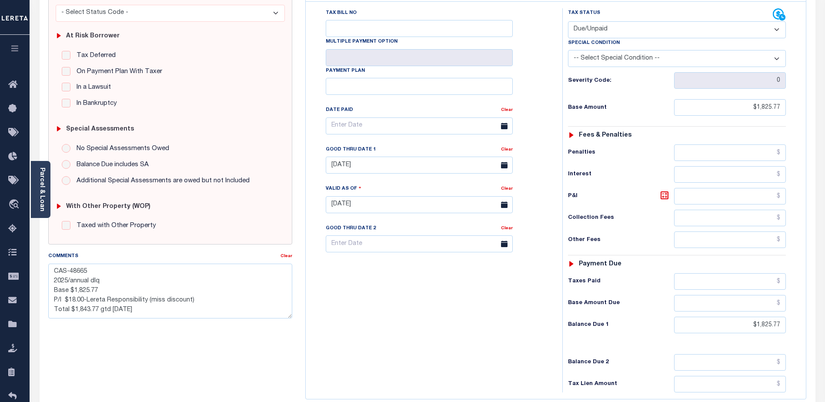
scroll to position [174, 0]
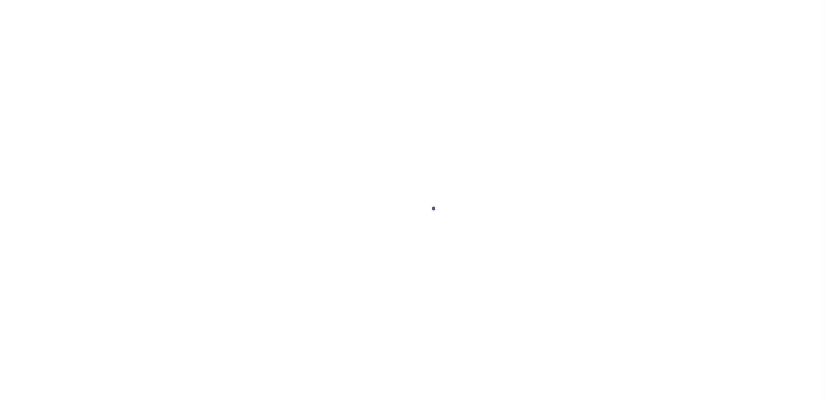
select select "DUE"
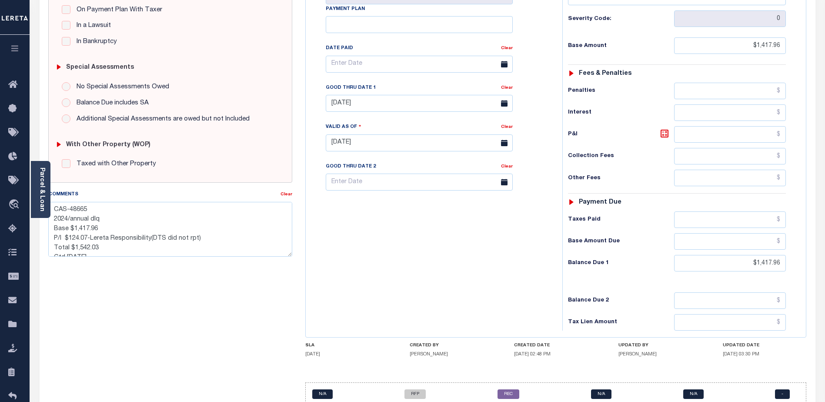
scroll to position [218, 0]
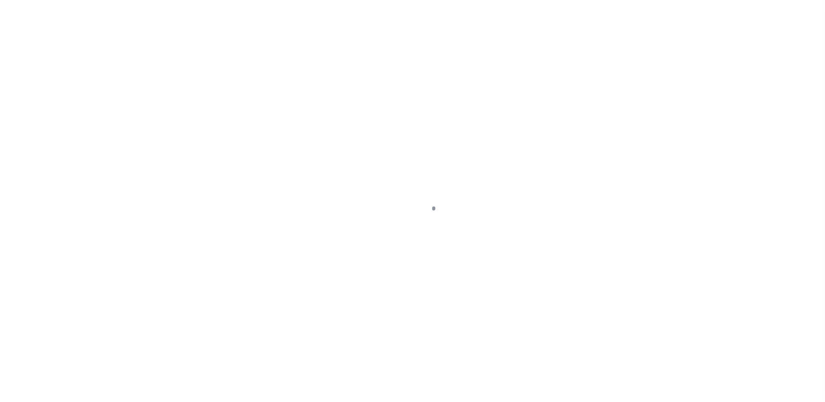
type input "[STREET_ADDRESS]"
select select "Escrow"
select select
type input "WADSWORTH OH 44281"
type input "117588-4"
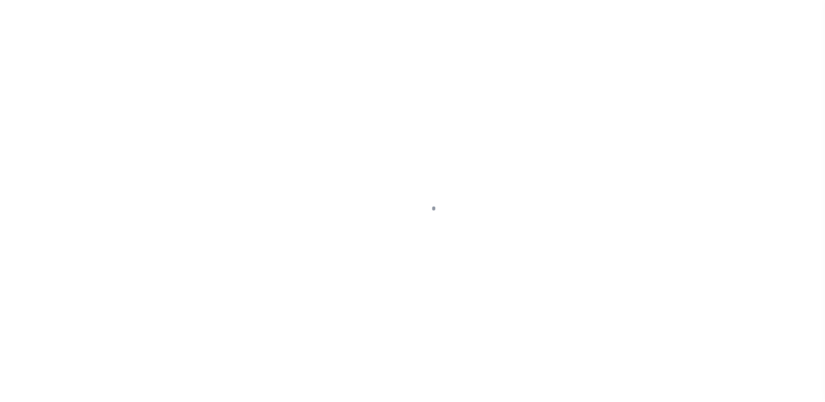
type input "OH"
type textarea "COLLECTOR: ENTITY: PARCEL: 31518104"
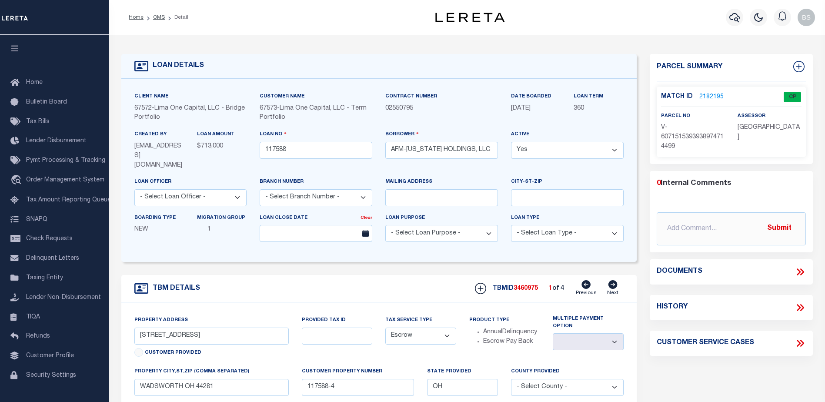
click at [707, 95] on link "2182195" at bounding box center [712, 97] width 24 height 9
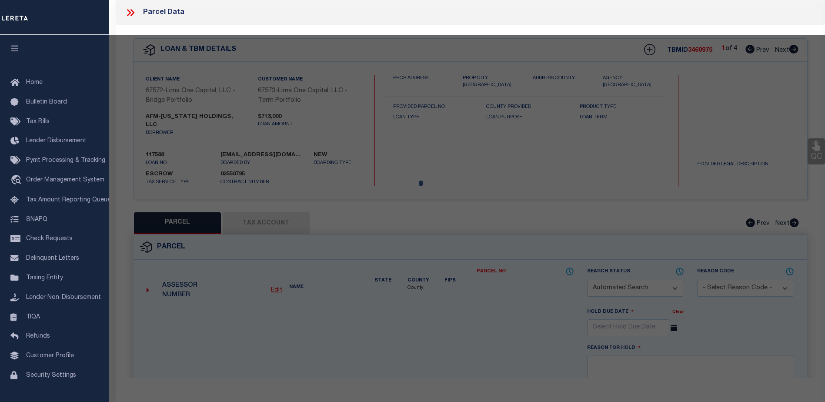
checkbox input "false"
select select "CP"
select select "AGW"
select select
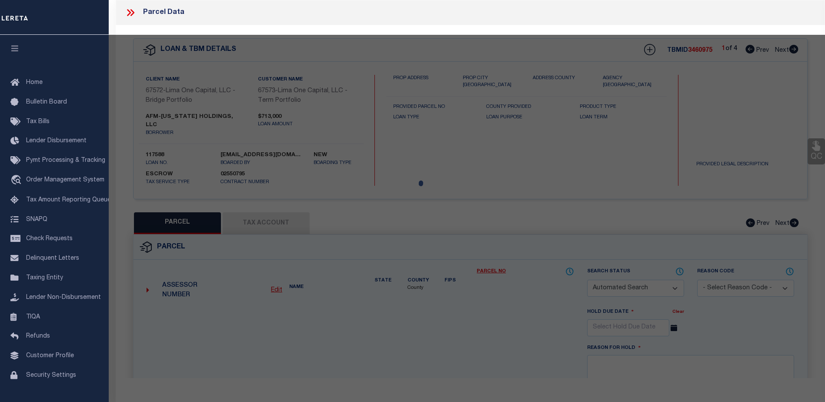
type input "[STREET_ADDRESS]"
checkbox input "false"
type input "WADSWORTH OH 44281"
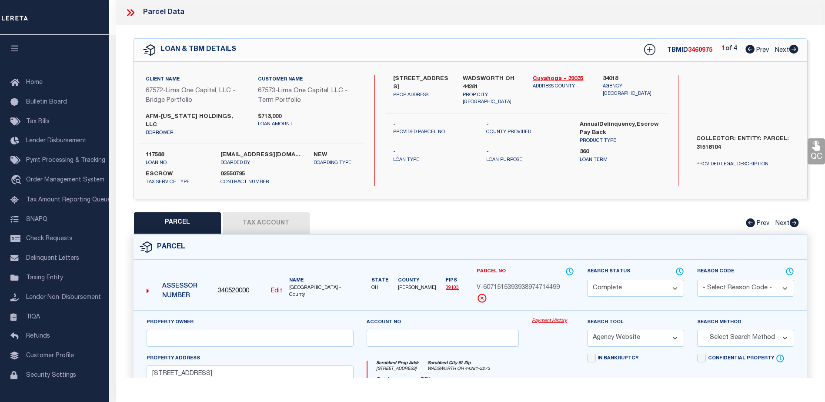
click at [550, 318] on link "Payment History" at bounding box center [553, 321] width 42 height 7
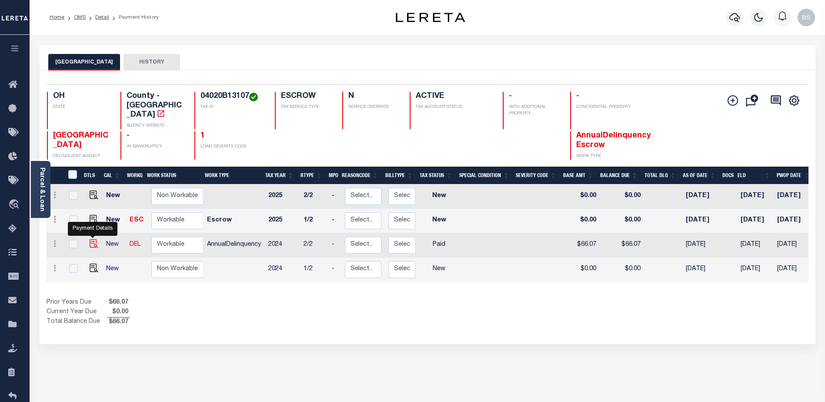
click at [92, 239] on img "" at bounding box center [94, 243] width 9 height 9
checkbox input "true"
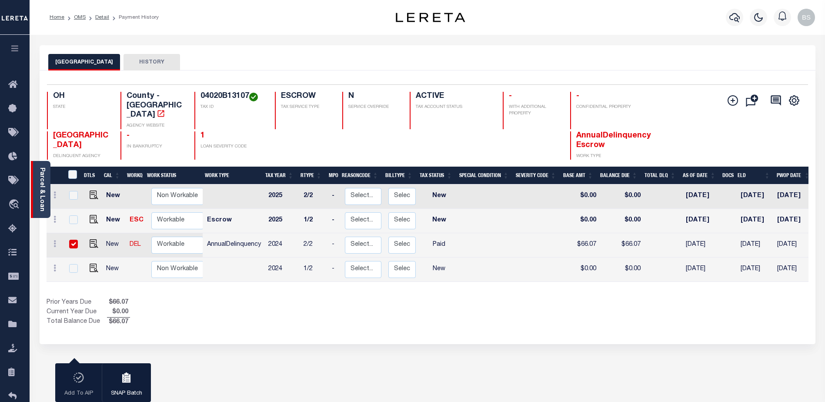
click at [37, 182] on div "Parcel & Loan" at bounding box center [41, 189] width 20 height 57
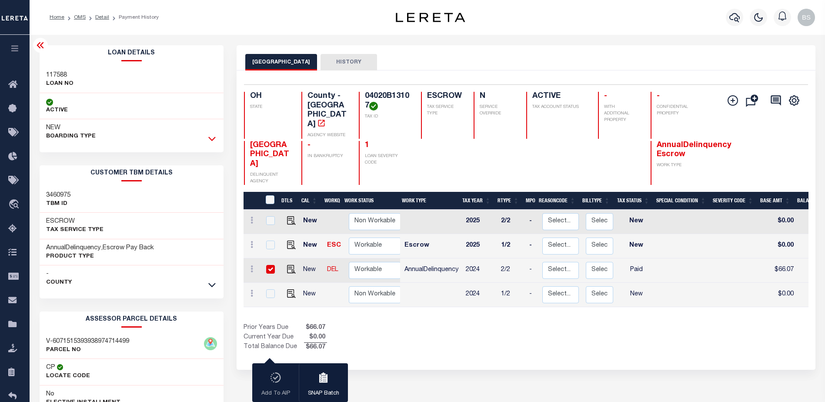
click at [214, 138] on icon at bounding box center [211, 138] width 7 height 9
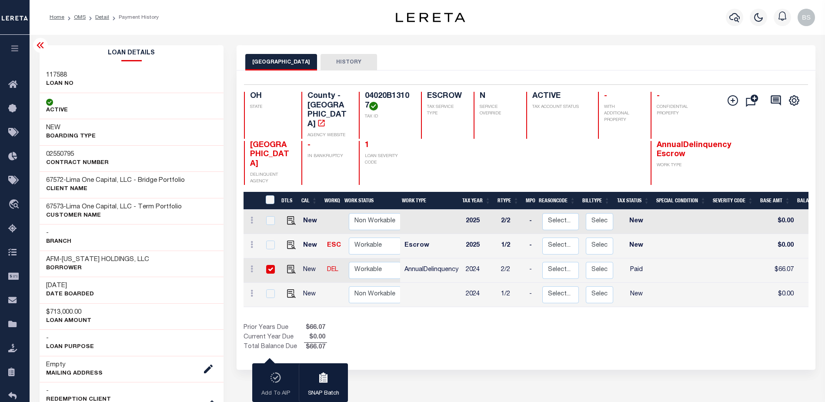
drag, startPoint x: 69, startPoint y: 181, endPoint x: 193, endPoint y: 183, distance: 124.0
click at [193, 183] on div "67572 - Lima One Capital, LLC - Bridge Portfolio CLIENT Name" at bounding box center [132, 184] width 184 height 27
drag, startPoint x: 193, startPoint y: 183, endPoint x: 177, endPoint y: 174, distance: 17.3
drag, startPoint x: 177, startPoint y: 174, endPoint x: 174, endPoint y: 198, distance: 24.2
click at [174, 198] on div "02550795 Contract Number 67572 - Lima One Capital, LLC - Bridge Portfolio CLIEN…" at bounding box center [132, 276] width 184 height 263
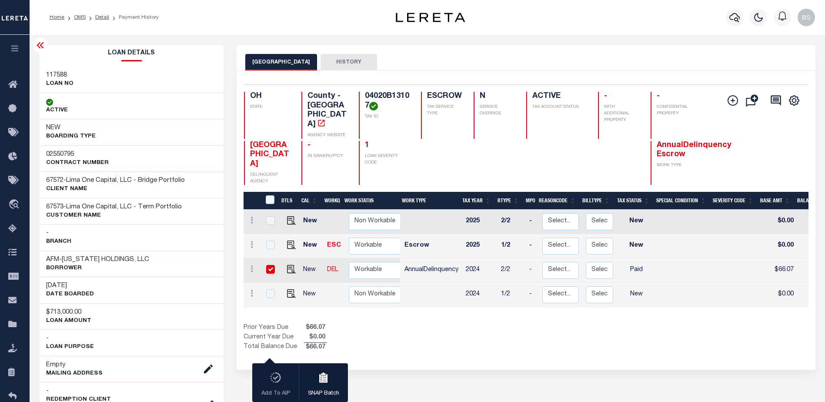
drag, startPoint x: 174, startPoint y: 198, endPoint x: 200, endPoint y: 232, distance: 43.1
click at [200, 232] on div "- Branch" at bounding box center [132, 237] width 184 height 27
drag, startPoint x: 70, startPoint y: 205, endPoint x: 184, endPoint y: 208, distance: 113.1
click at [182, 208] on span "Lima One Capital, LLC - Term Portfolio" at bounding box center [124, 207] width 116 height 7
drag, startPoint x: 184, startPoint y: 208, endPoint x: 174, endPoint y: 203, distance: 10.5
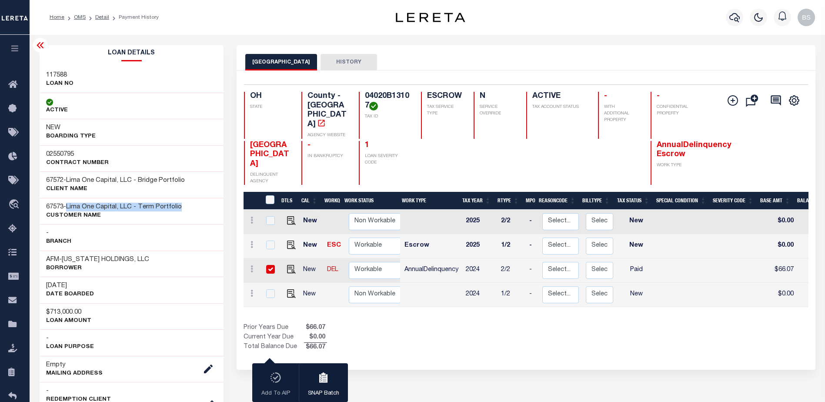
copy span "Lima One Capital, LLC - Term Portfolio"
drag, startPoint x: 269, startPoint y: 243, endPoint x: 258, endPoint y: 238, distance: 11.9
click at [269, 265] on input "checkbox" at bounding box center [270, 269] width 9 height 9
checkbox input "false"
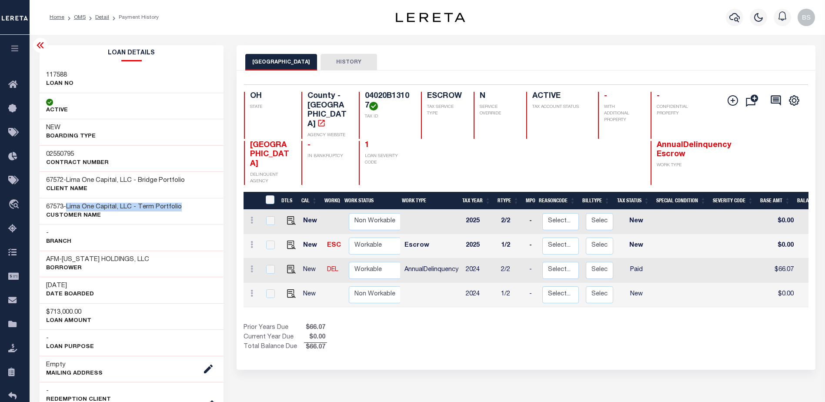
click at [40, 47] on icon at bounding box center [40, 45] width 10 height 10
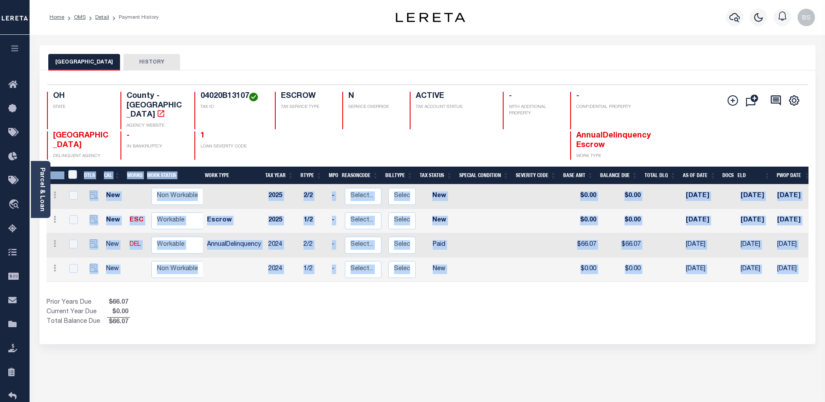
drag, startPoint x: 355, startPoint y: 278, endPoint x: 560, endPoint y: 287, distance: 206.0
click at [560, 287] on div "DTLS CAL WorkQ Work Status Work Type Tax Year RType MPO ReasonCode BillType Tax…" at bounding box center [428, 247] width 762 height 161
drag, startPoint x: 560, startPoint y: 287, endPoint x: 487, endPoint y: 301, distance: 74.6
click at [483, 308] on div "Show Tax Lines before Bill Release Date Prior Years Due $66.07 Current Year Due…" at bounding box center [428, 312] width 762 height 29
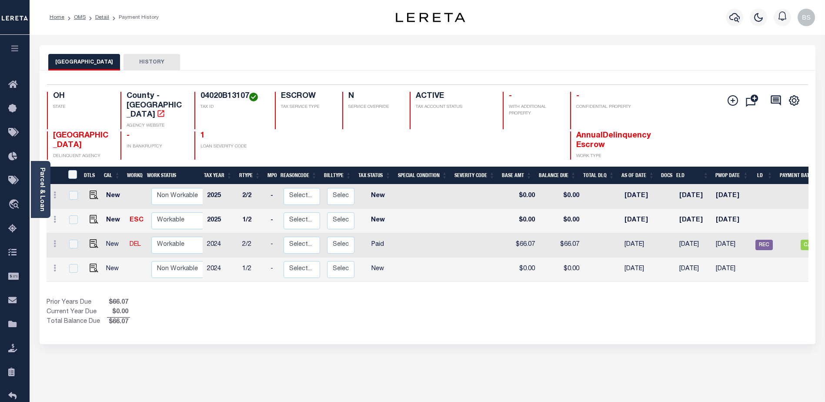
scroll to position [0, 122]
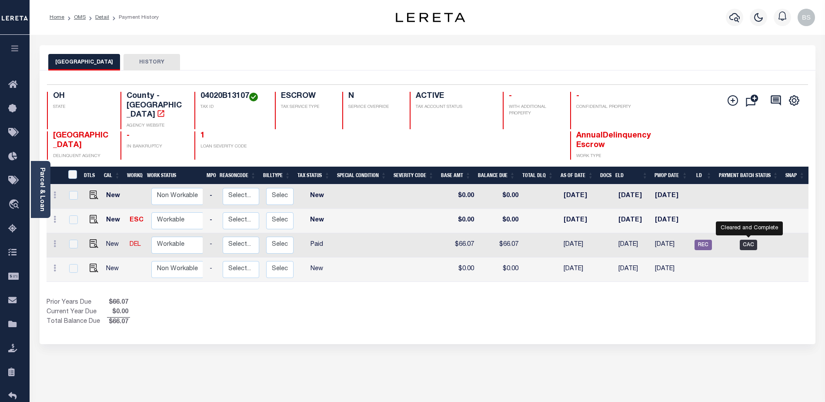
click at [747, 240] on span "CAC" at bounding box center [748, 245] width 17 height 10
checkbox input "true"
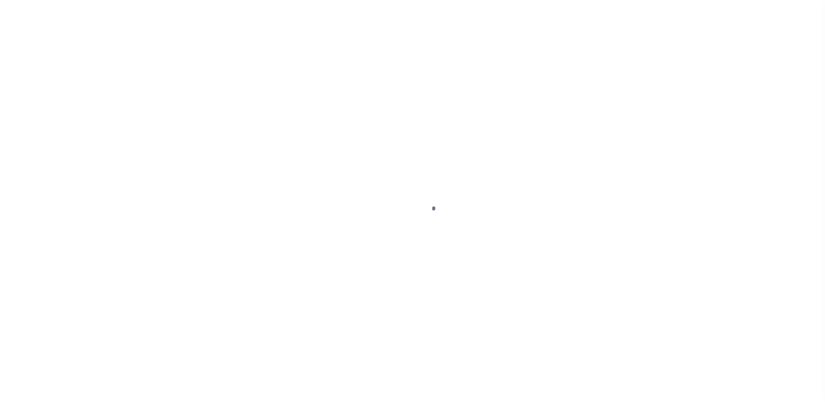
select select "PYD"
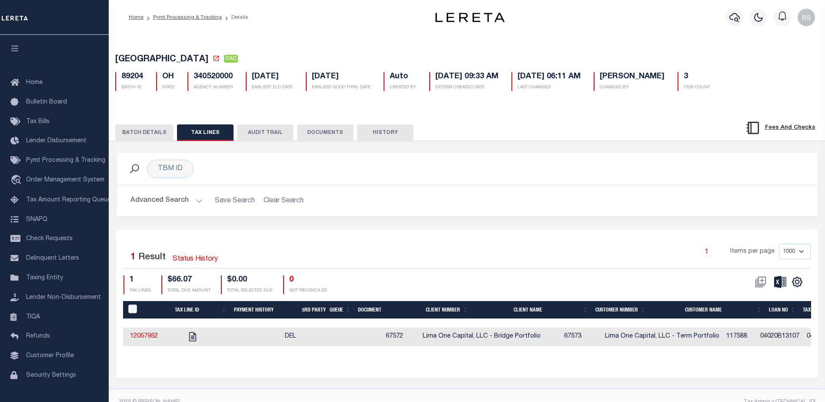
scroll to position [0, 45]
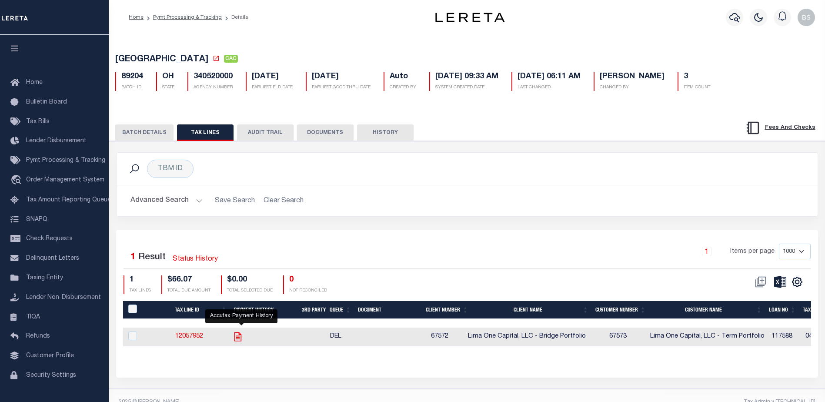
click at [241, 339] on icon "" at bounding box center [237, 336] width 7 height 9
checkbox input "true"
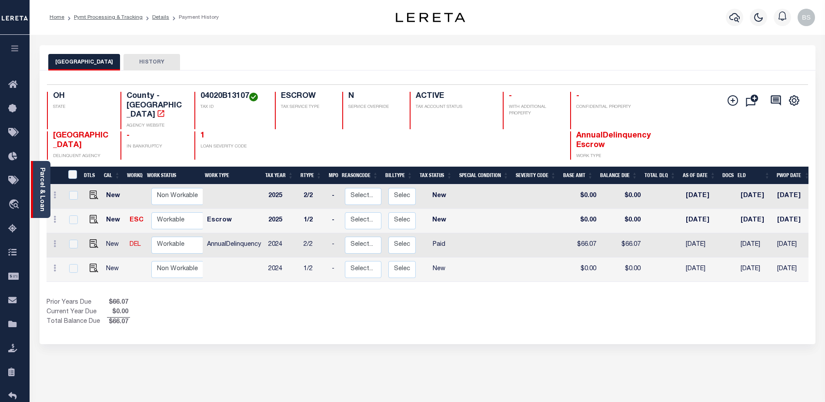
click at [38, 177] on div "Parcel & Loan" at bounding box center [41, 189] width 20 height 57
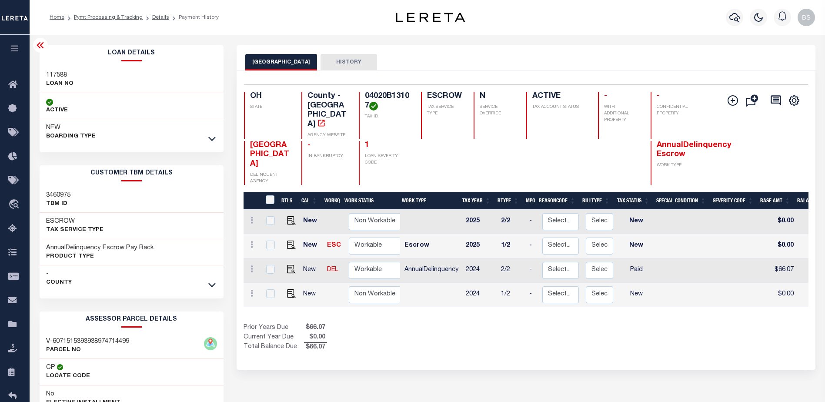
click at [217, 140] on div "Loan Details 117588 LOAN NO" at bounding box center [132, 95] width 184 height 100
click at [209, 138] on icon at bounding box center [211, 139] width 7 height 4
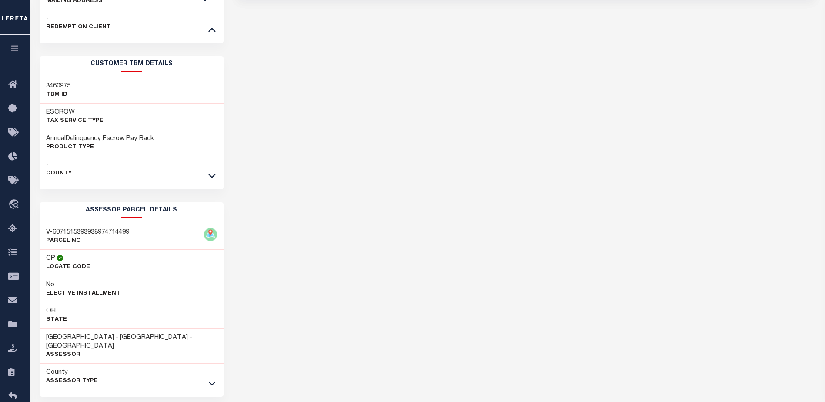
scroll to position [392, 0]
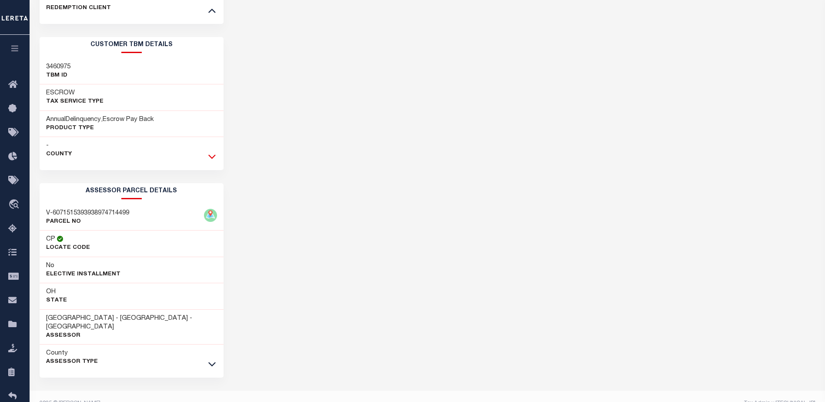
click at [210, 155] on icon at bounding box center [211, 156] width 7 height 9
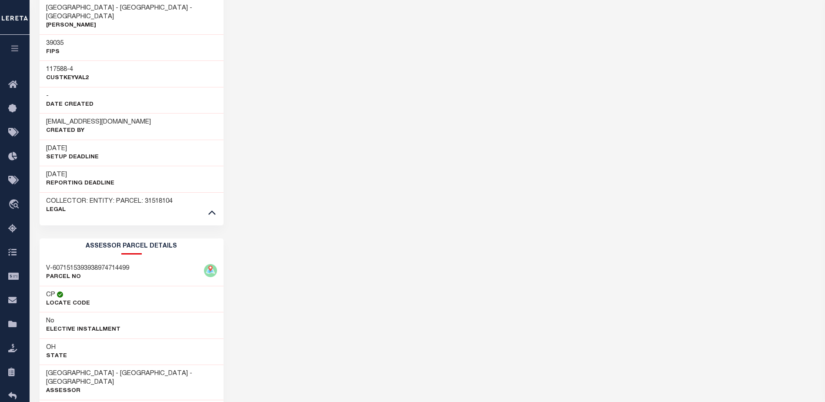
scroll to position [688, 0]
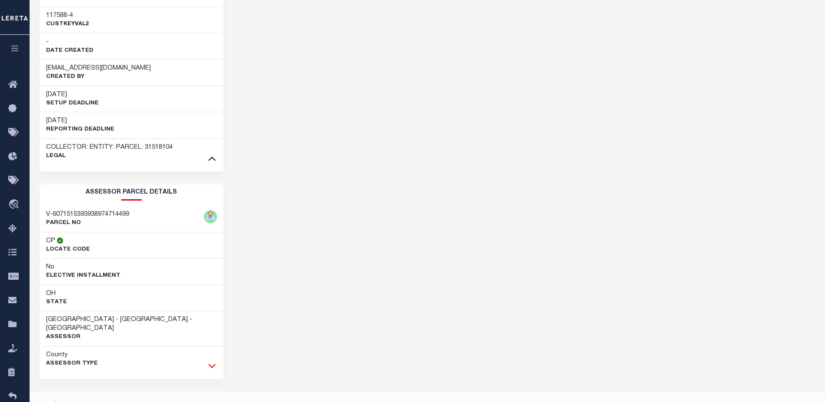
click at [214, 361] on icon at bounding box center [211, 365] width 7 height 9
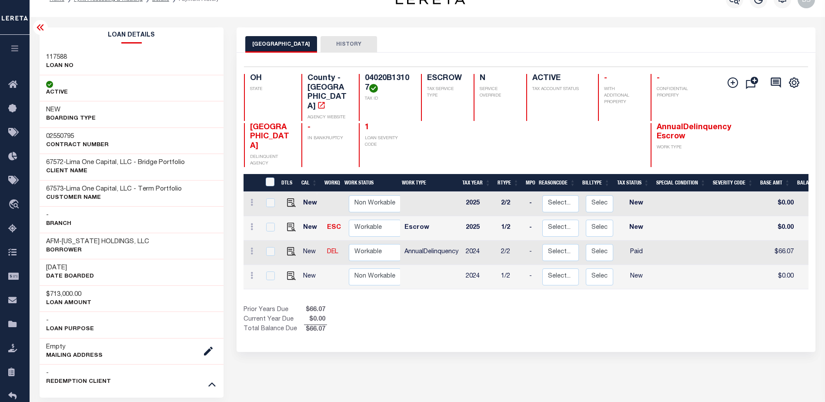
scroll to position [0, 0]
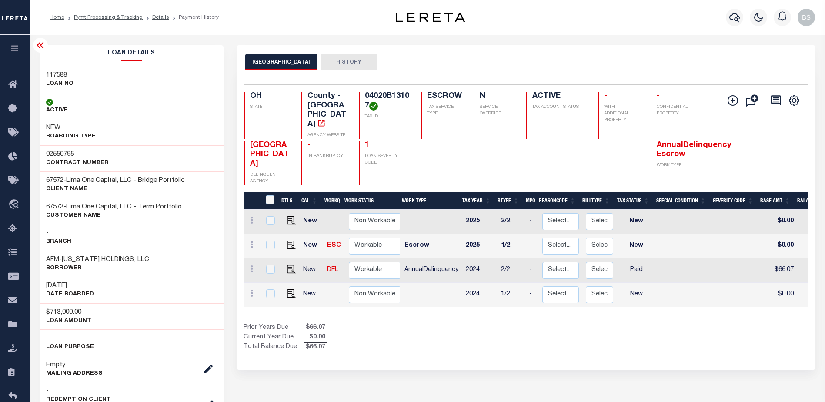
click at [39, 44] on icon at bounding box center [40, 45] width 7 height 6
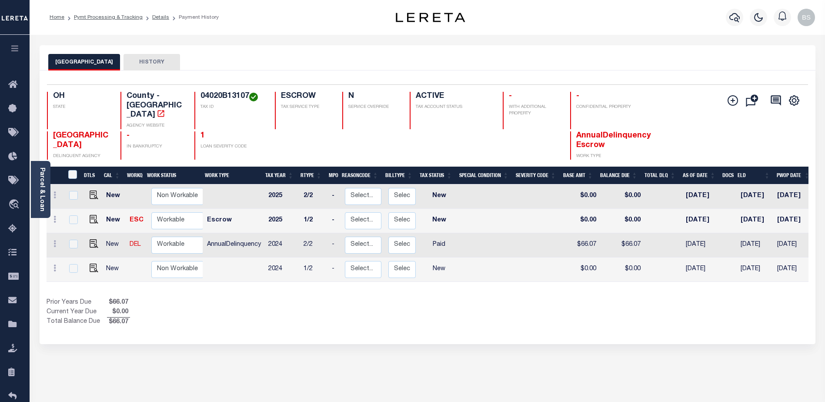
drag, startPoint x: 673, startPoint y: 271, endPoint x: 760, endPoint y: 267, distance: 87.5
click at [760, 267] on tr "New Non Workable Workable 2024 1/2 - Select... Payment Reversal Taxable Value C…" at bounding box center [489, 270] width 884 height 24
drag, startPoint x: 760, startPoint y: 267, endPoint x: 667, endPoint y: 288, distance: 95.1
click at [667, 288] on div "DTLS CAL WorkQ Work Status Work Type Tax Year RType MPO ReasonCode BillType Tax…" at bounding box center [428, 247] width 762 height 161
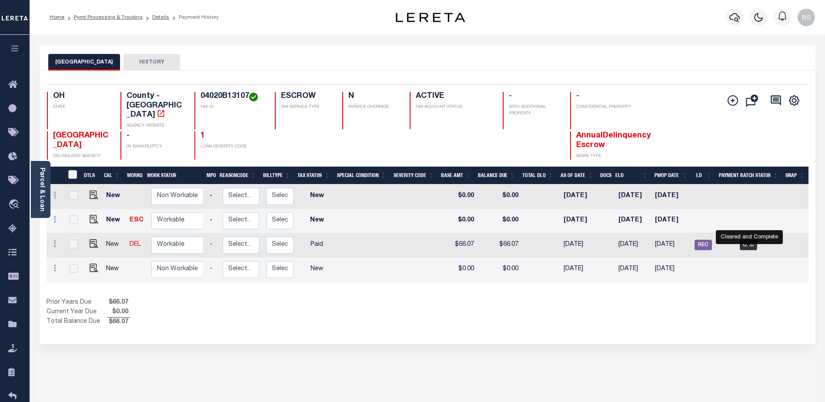
click at [754, 240] on span "CAC" at bounding box center [748, 245] width 17 height 10
checkbox input "true"
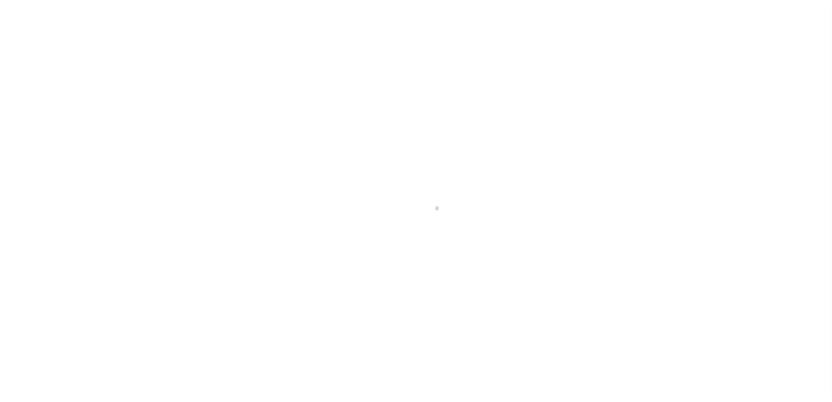
select select "CAC"
select select "CHK"
select select "[PERSON_NAME]"
select select "USS"
select select "37"
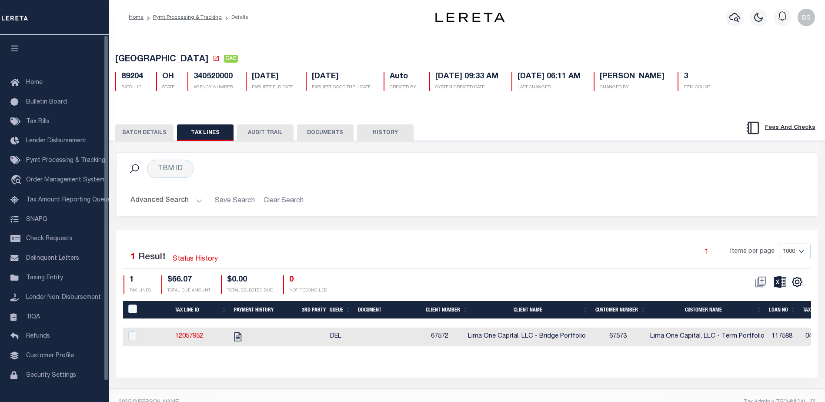
click at [137, 130] on button "BATCH DETAILS" at bounding box center [144, 132] width 58 height 17
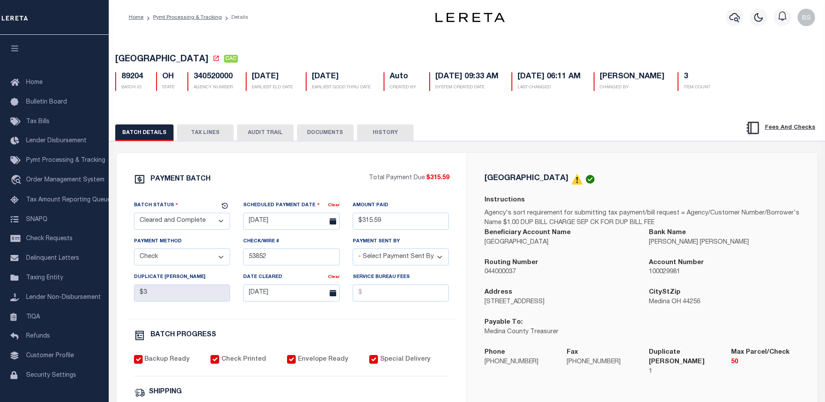
drag, startPoint x: 205, startPoint y: 133, endPoint x: 328, endPoint y: 153, distance: 123.9
click at [205, 133] on button "TAX LINES" at bounding box center [205, 132] width 57 height 17
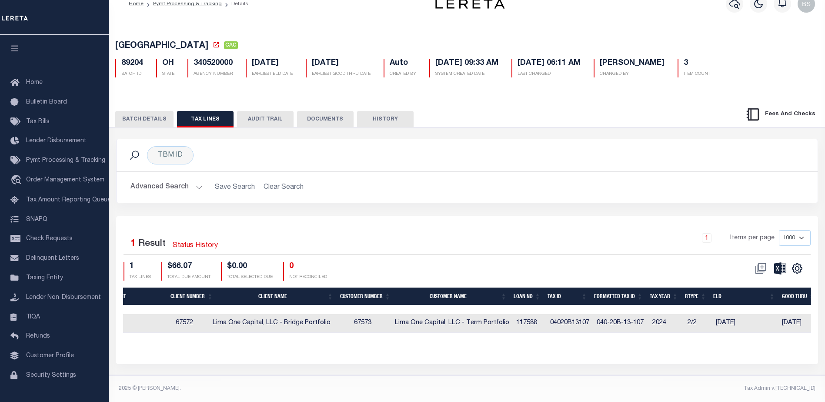
scroll to position [0, 294]
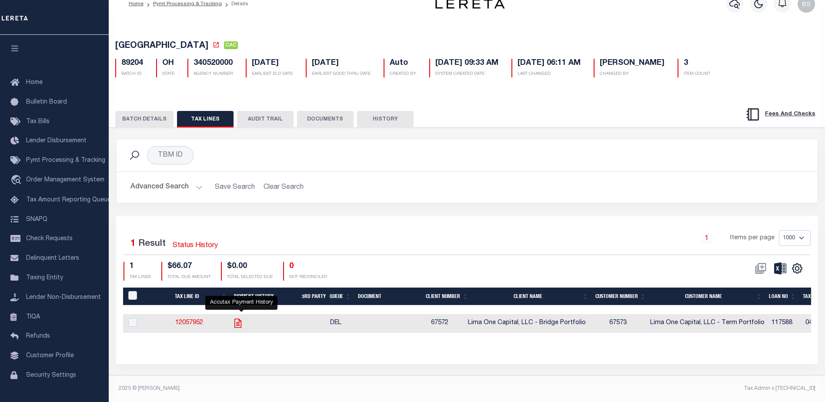
click at [241, 318] on icon "" at bounding box center [237, 322] width 7 height 9
checkbox input "true"
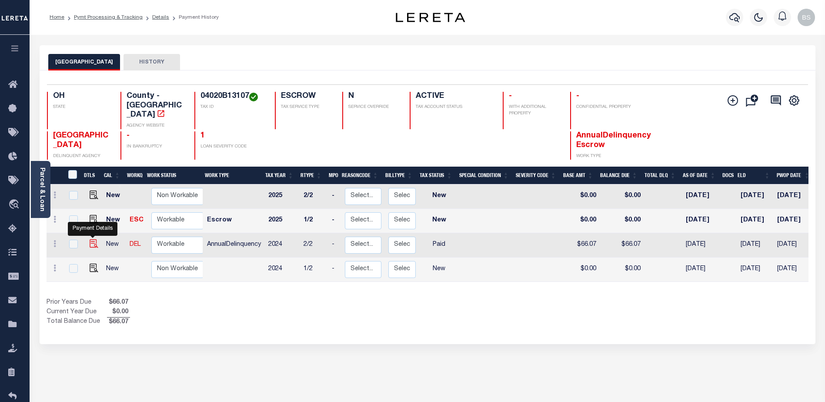
click at [90, 239] on img "" at bounding box center [94, 243] width 9 height 9
checkbox input "true"
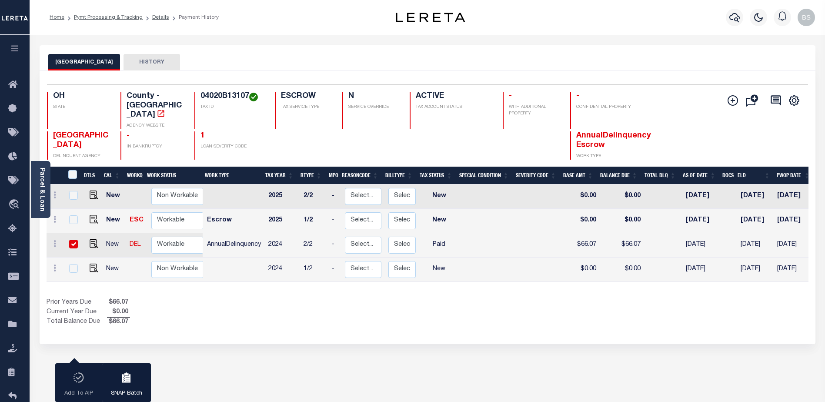
drag, startPoint x: 70, startPoint y: 232, endPoint x: 82, endPoint y: 234, distance: 12.7
click at [71, 240] on input "checkbox" at bounding box center [73, 244] width 9 height 9
checkbox input "false"
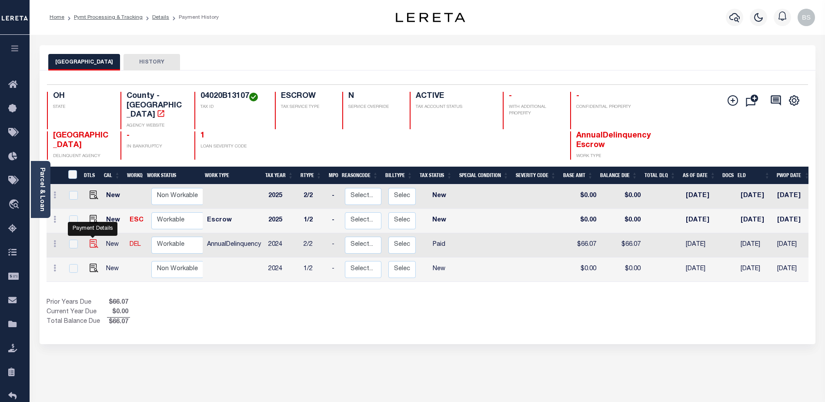
click at [90, 239] on img "" at bounding box center [94, 243] width 9 height 9
checkbox input "true"
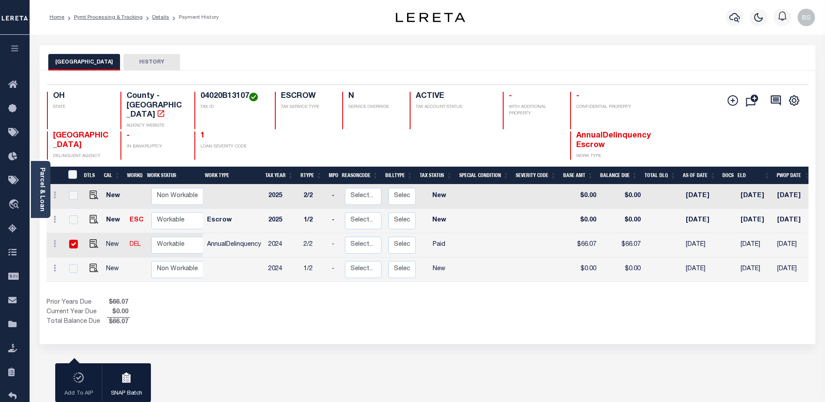
click at [72, 240] on input "checkbox" at bounding box center [73, 244] width 9 height 9
checkbox input "false"
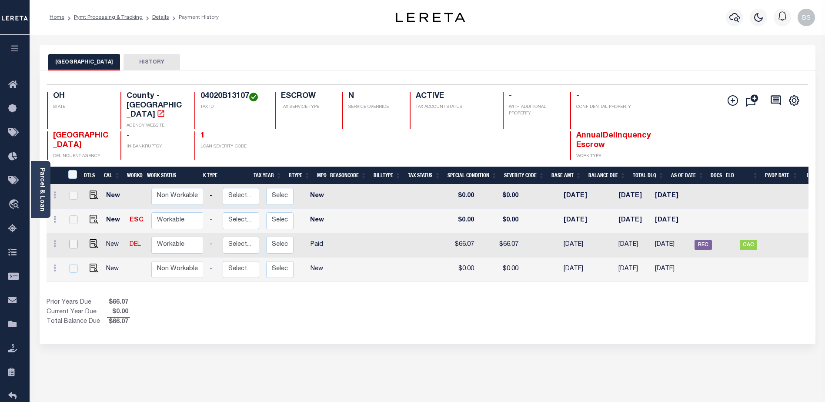
scroll to position [0, 122]
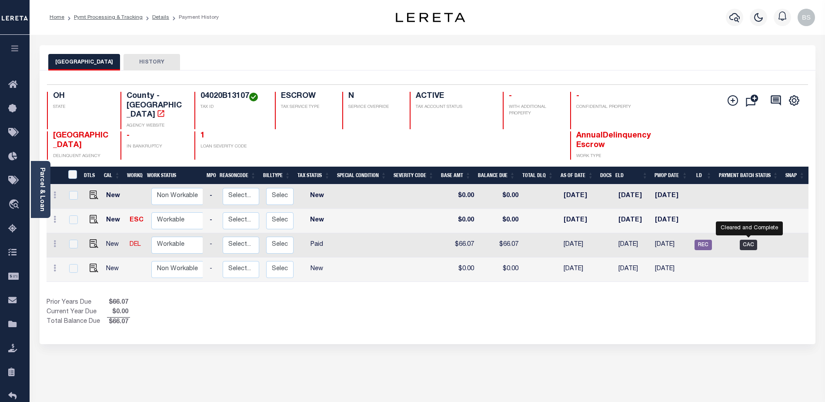
click at [747, 240] on span "CAC" at bounding box center [748, 245] width 17 height 10
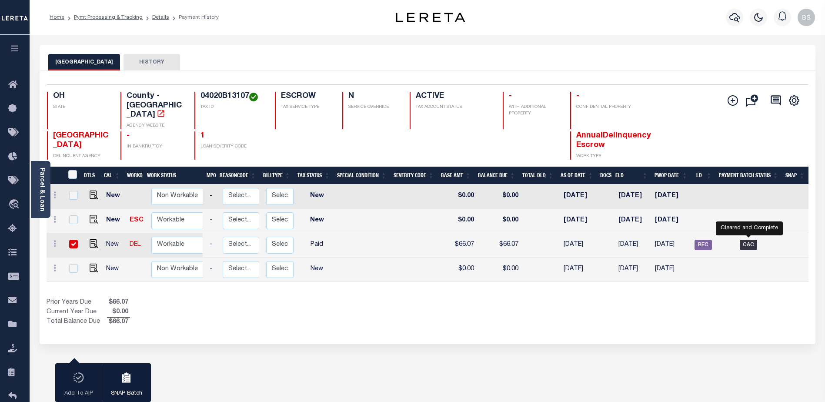
checkbox input "true"
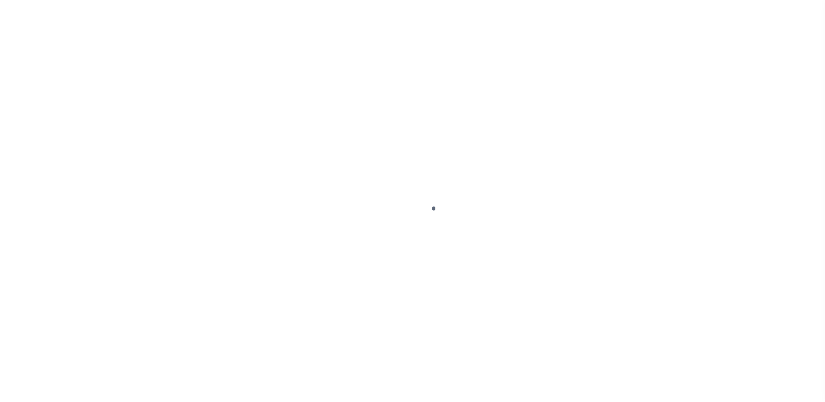
select select "PYD"
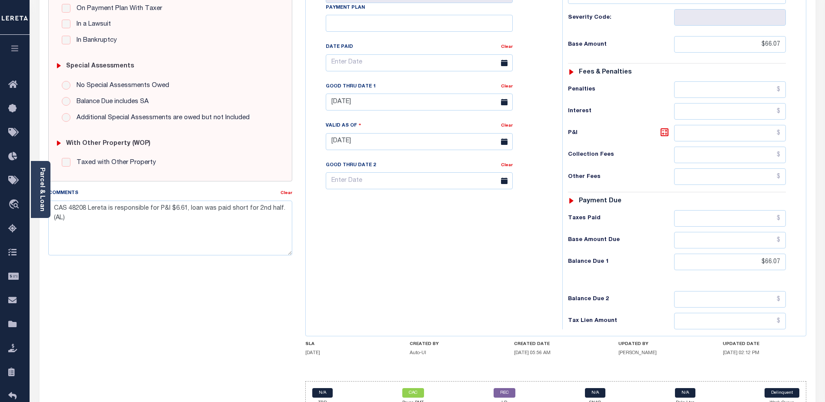
scroll to position [238, 0]
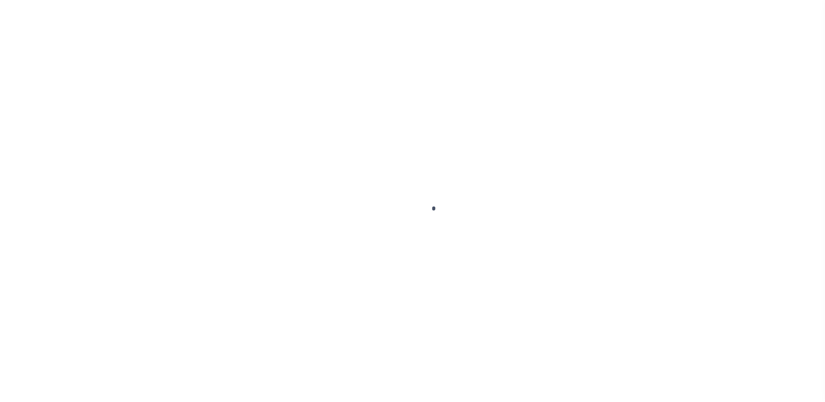
select select "PYD"
select select "CAC"
select select "CHK"
select select "Urbina, Matthew"
select select "USS"
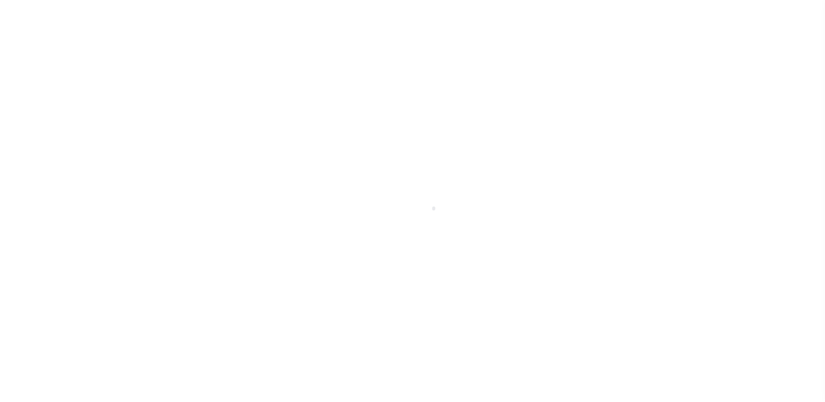
select select "37"
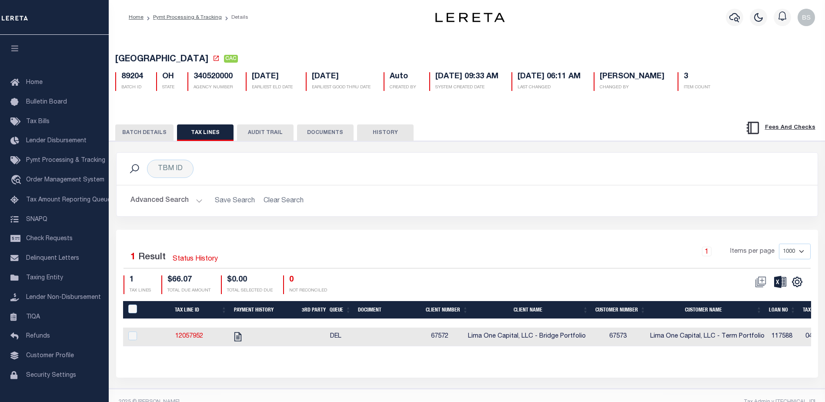
click at [159, 140] on button "BATCH DETAILS" at bounding box center [144, 132] width 58 height 17
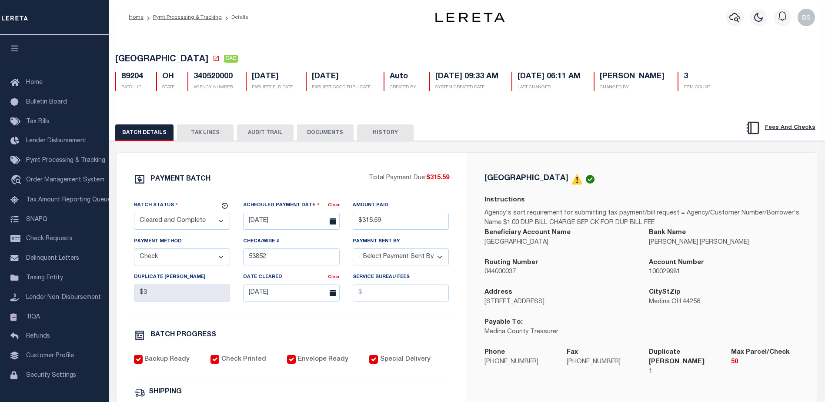
drag, startPoint x: 214, startPoint y: 131, endPoint x: 221, endPoint y: 132, distance: 7.0
click at [214, 131] on button "TAX LINES" at bounding box center [205, 132] width 57 height 17
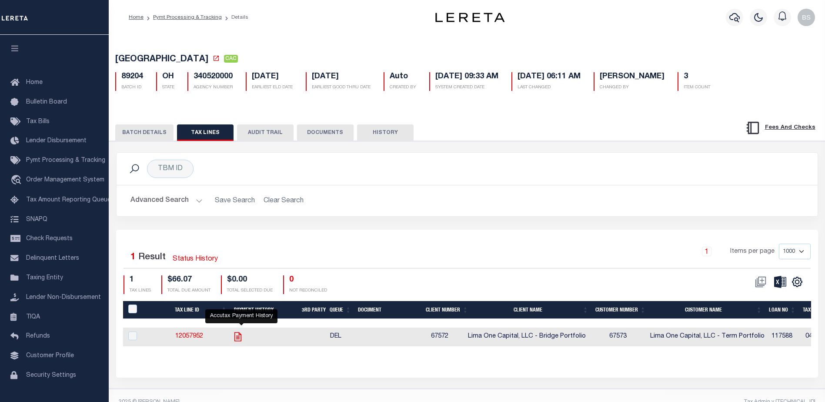
click at [241, 338] on icon "" at bounding box center [237, 336] width 7 height 9
checkbox input "true"
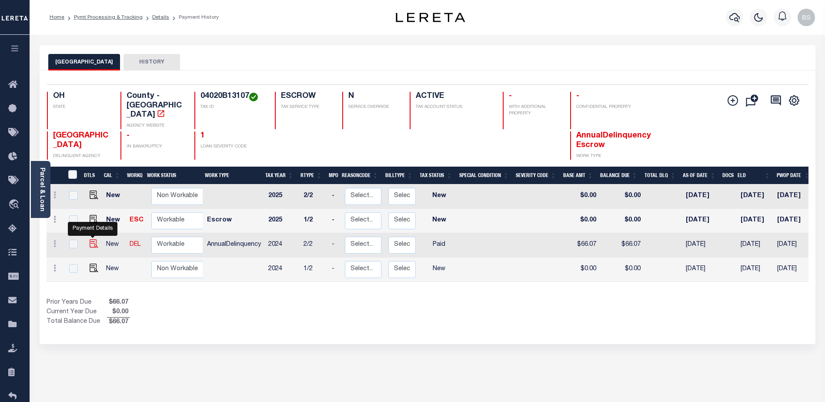
click at [90, 239] on img "" at bounding box center [94, 243] width 9 height 9
checkbox input "true"
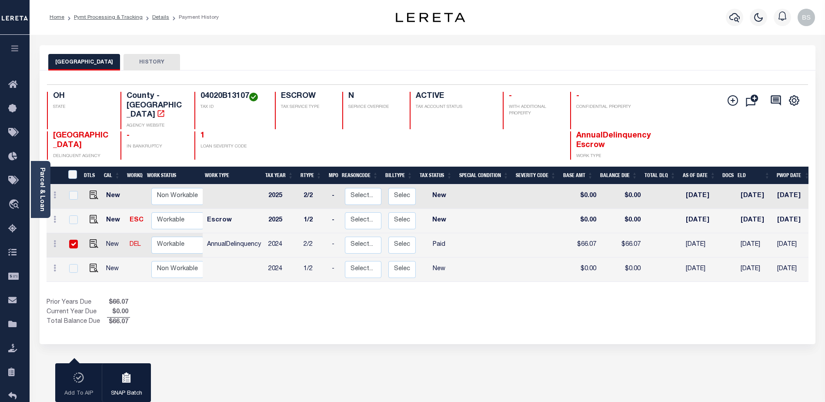
click at [72, 240] on input "checkbox" at bounding box center [73, 244] width 9 height 9
checkbox input "false"
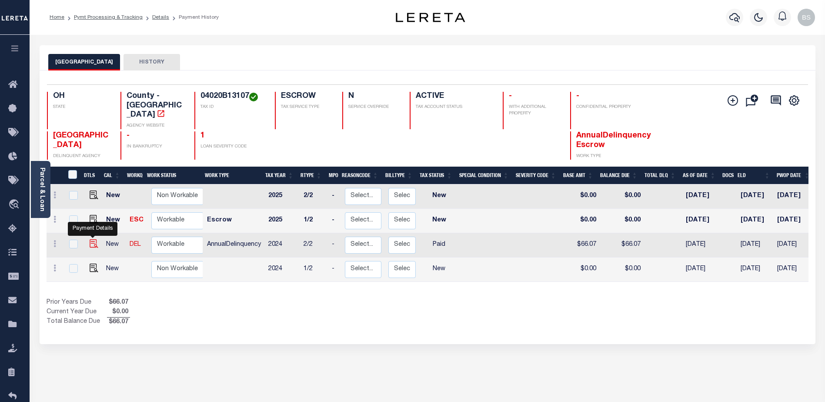
click at [93, 239] on img "" at bounding box center [94, 243] width 9 height 9
checkbox input "true"
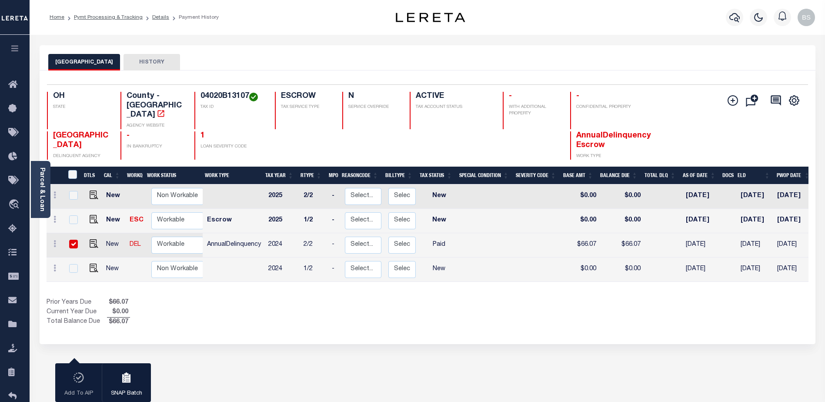
click at [75, 240] on input "checkbox" at bounding box center [73, 244] width 9 height 9
checkbox input "false"
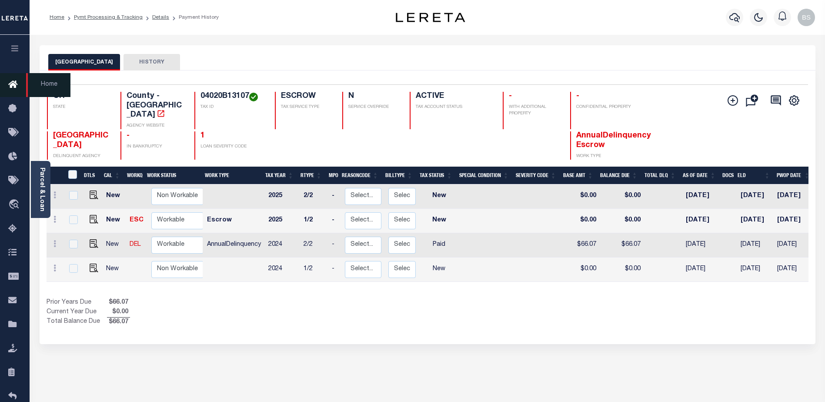
click at [13, 83] on icon at bounding box center [15, 85] width 14 height 11
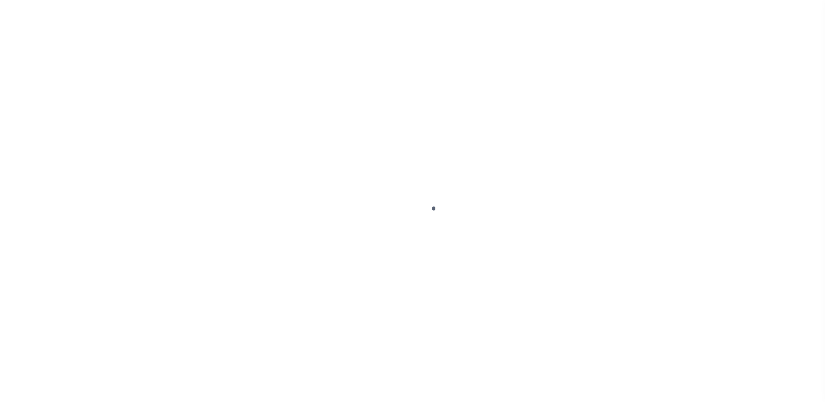
select select "PYD"
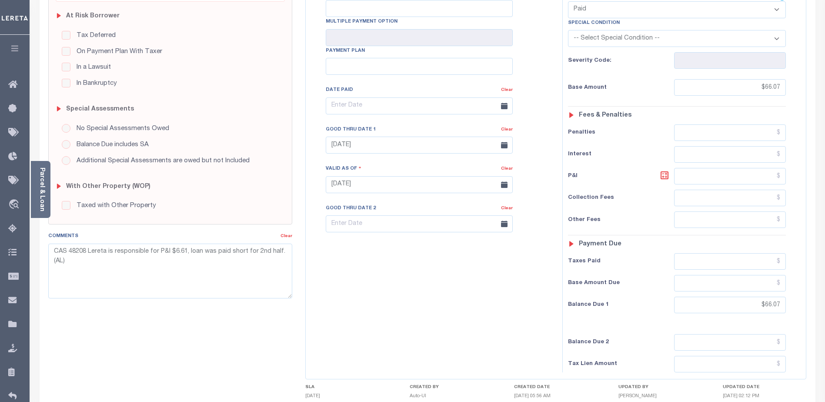
scroll to position [238, 0]
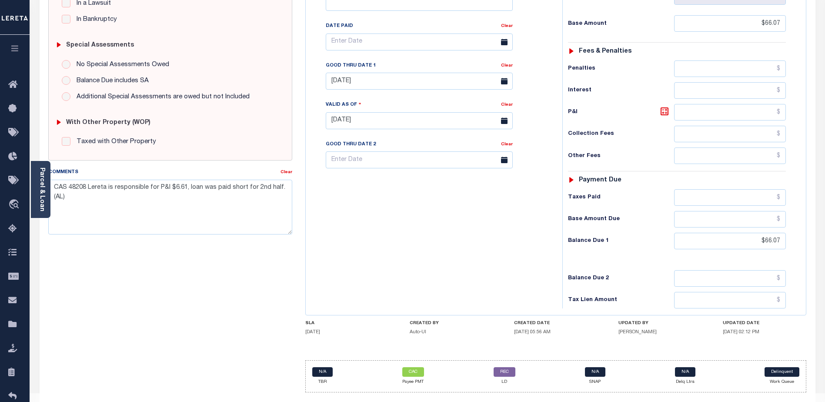
click at [257, 244] on div "SPECIAL RISK NCE Date Clear - Select Status Code -" at bounding box center [170, 120] width 257 height 559
